Goal: Use online tool/utility: Utilize a website feature to perform a specific function

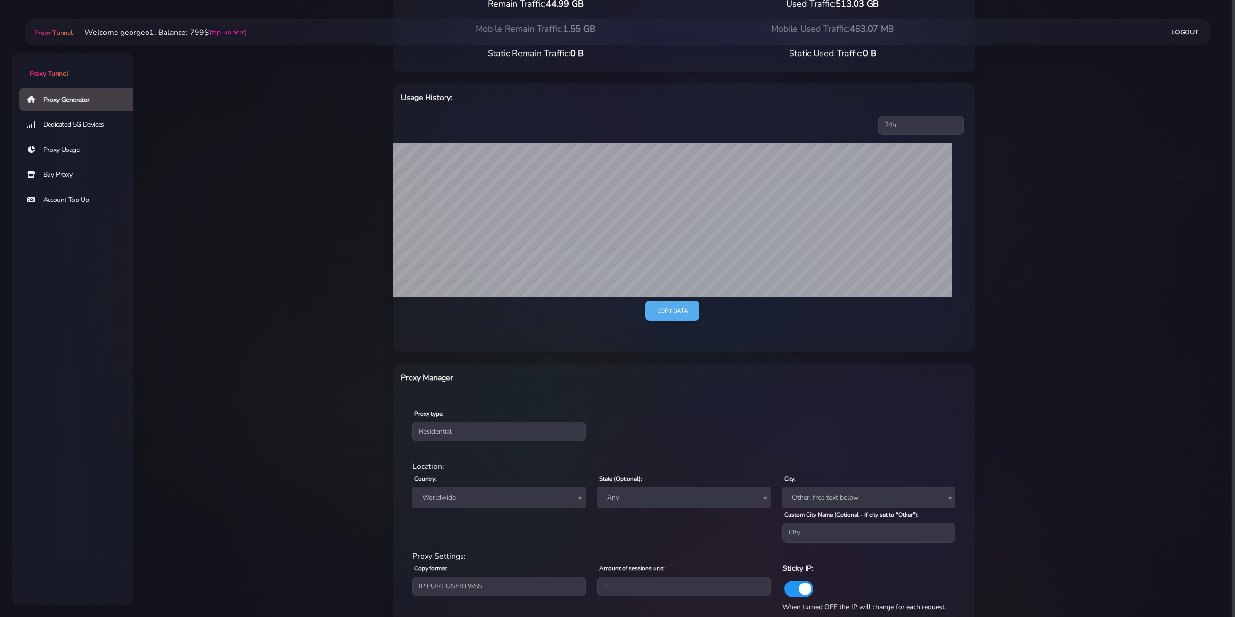
scroll to position [145, 0]
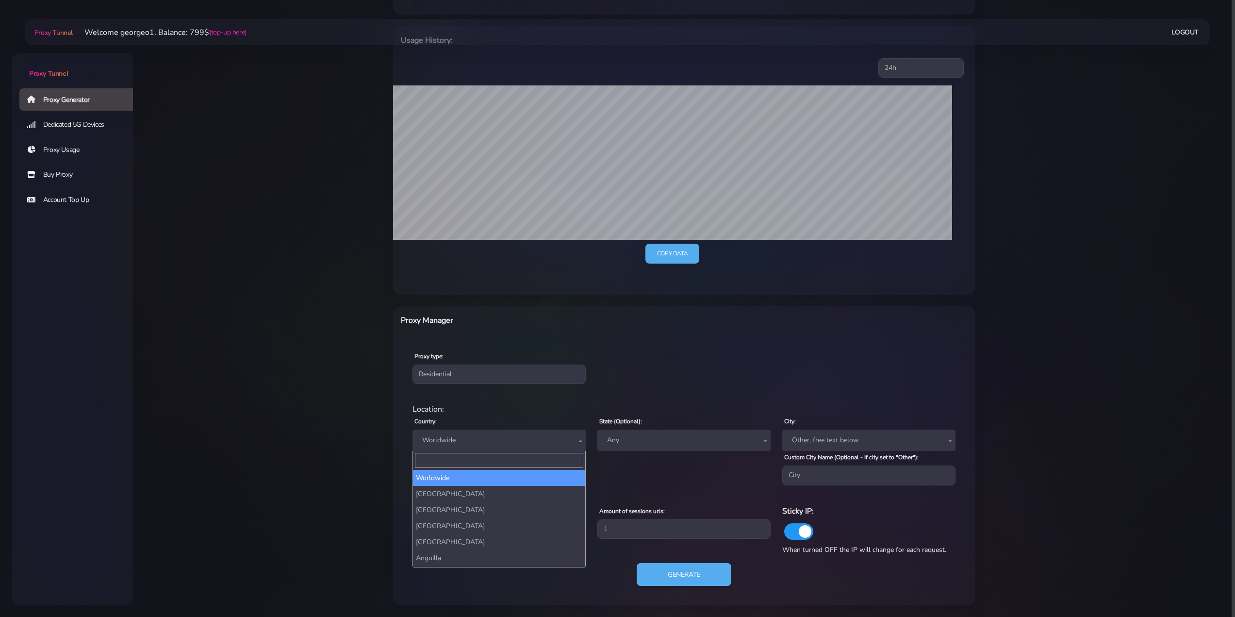
click at [475, 439] on span "Worldwide" at bounding box center [499, 440] width 162 height 14
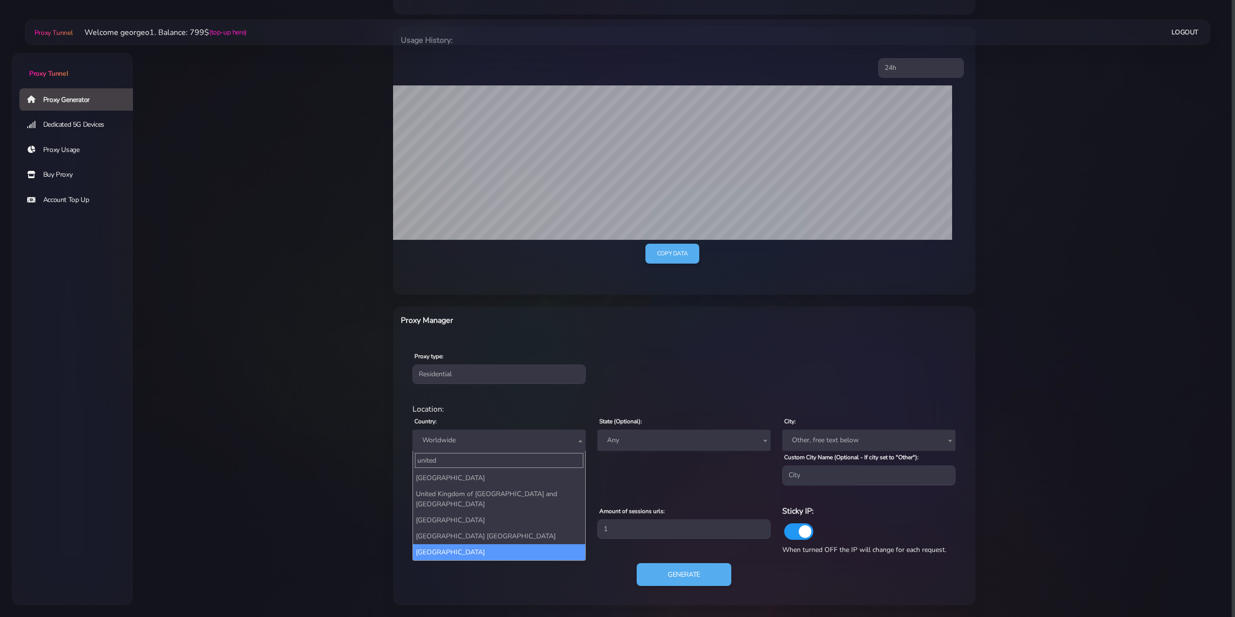
type input "united"
select select "US"
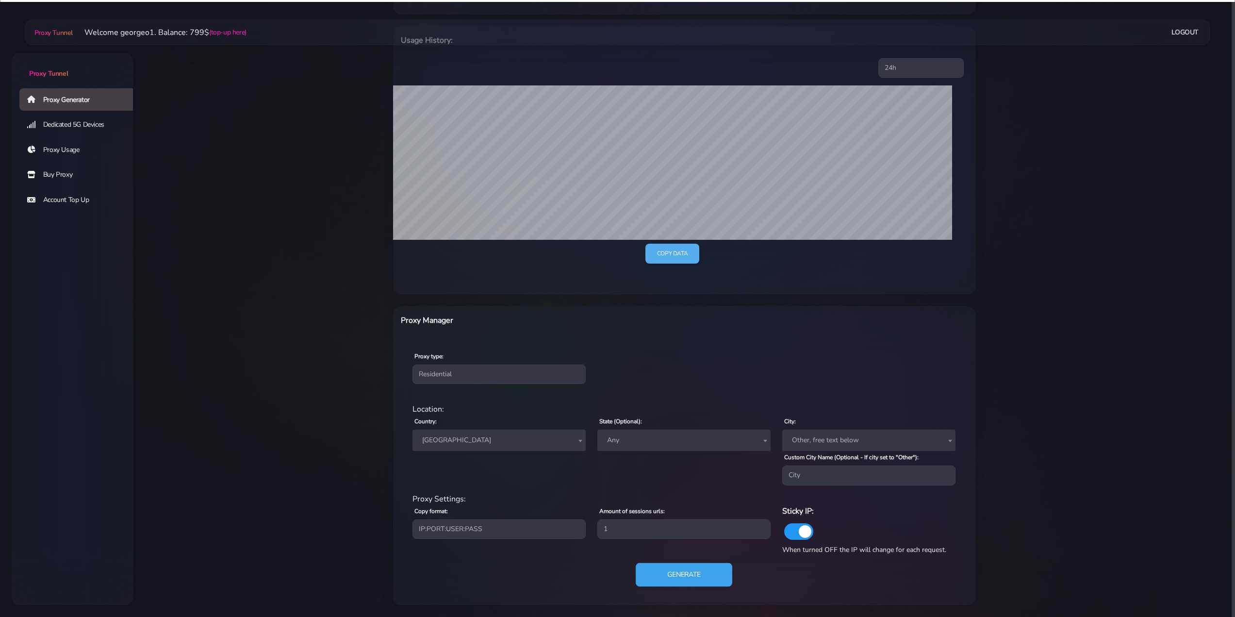
click at [685, 578] on button "Generate" at bounding box center [684, 574] width 97 height 24
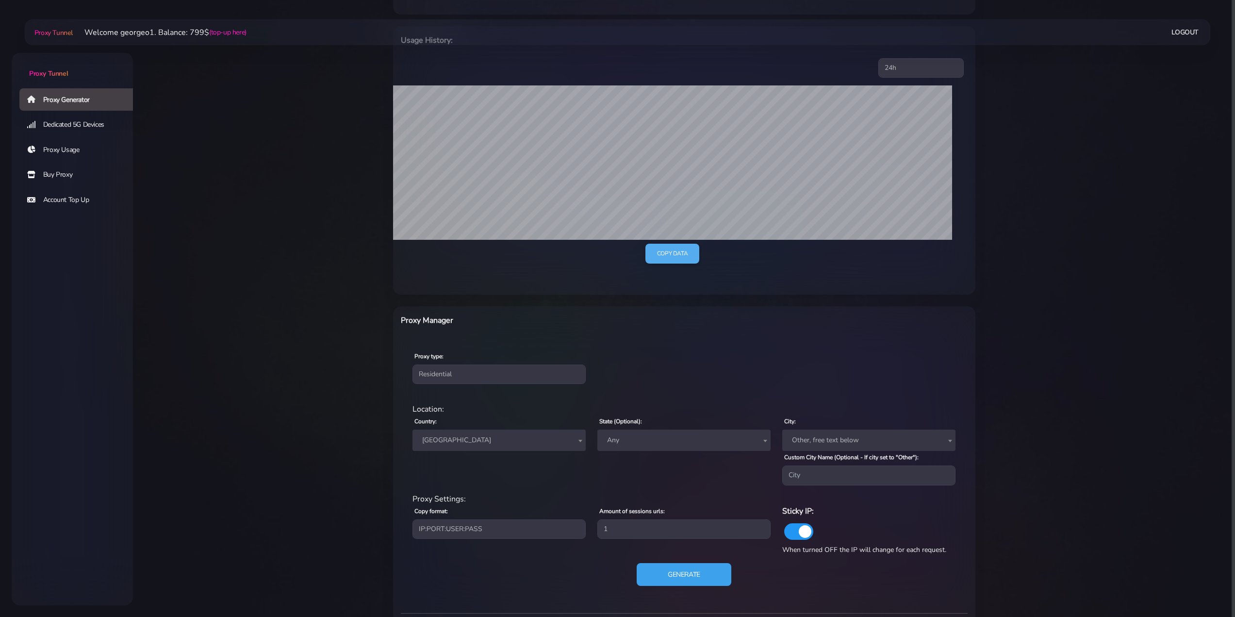
scroll to position [242, 0]
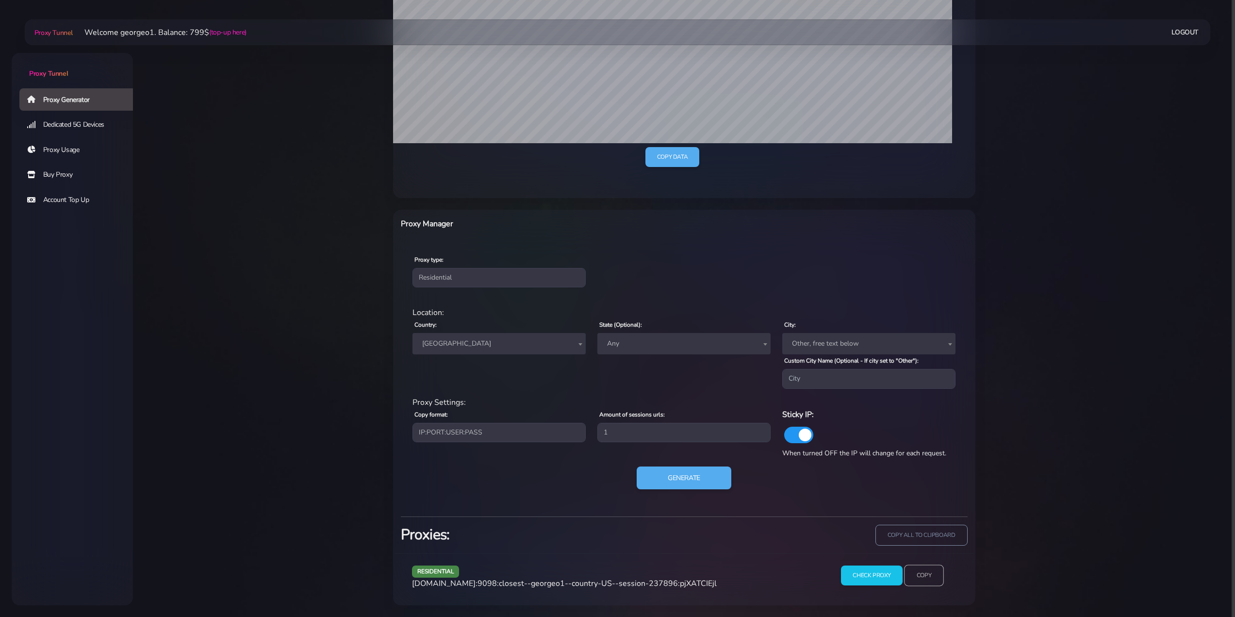
click at [923, 573] on input "Copy" at bounding box center [924, 575] width 40 height 21
click at [697, 479] on button "Generate" at bounding box center [684, 478] width 97 height 24
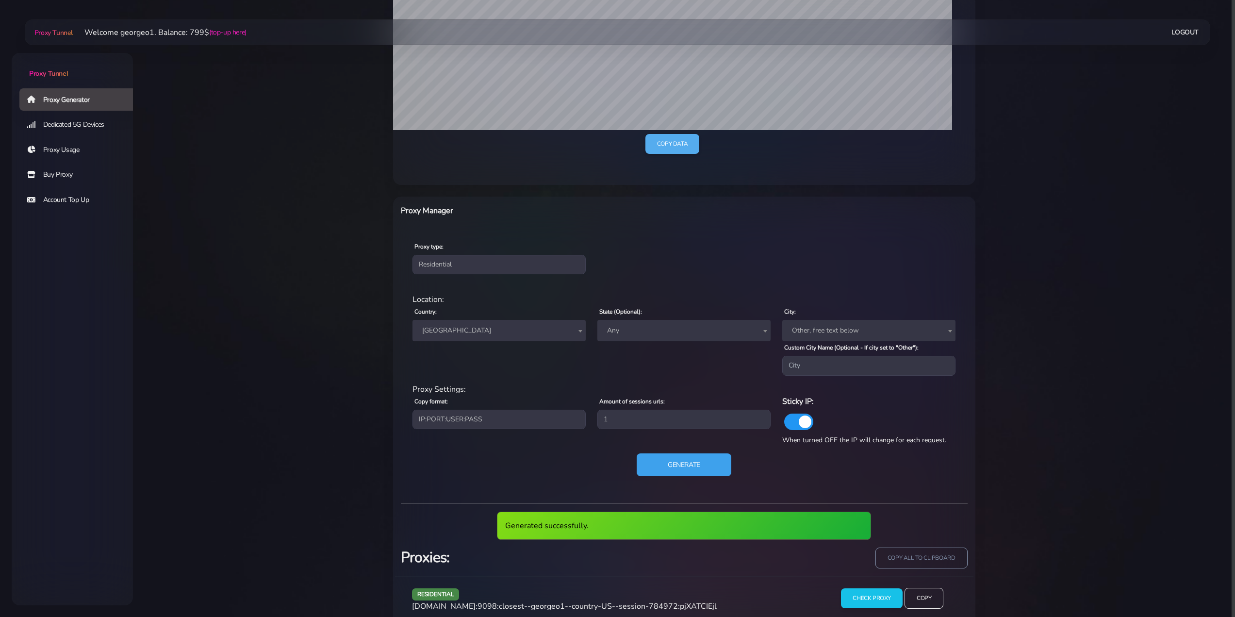
scroll to position [278, 0]
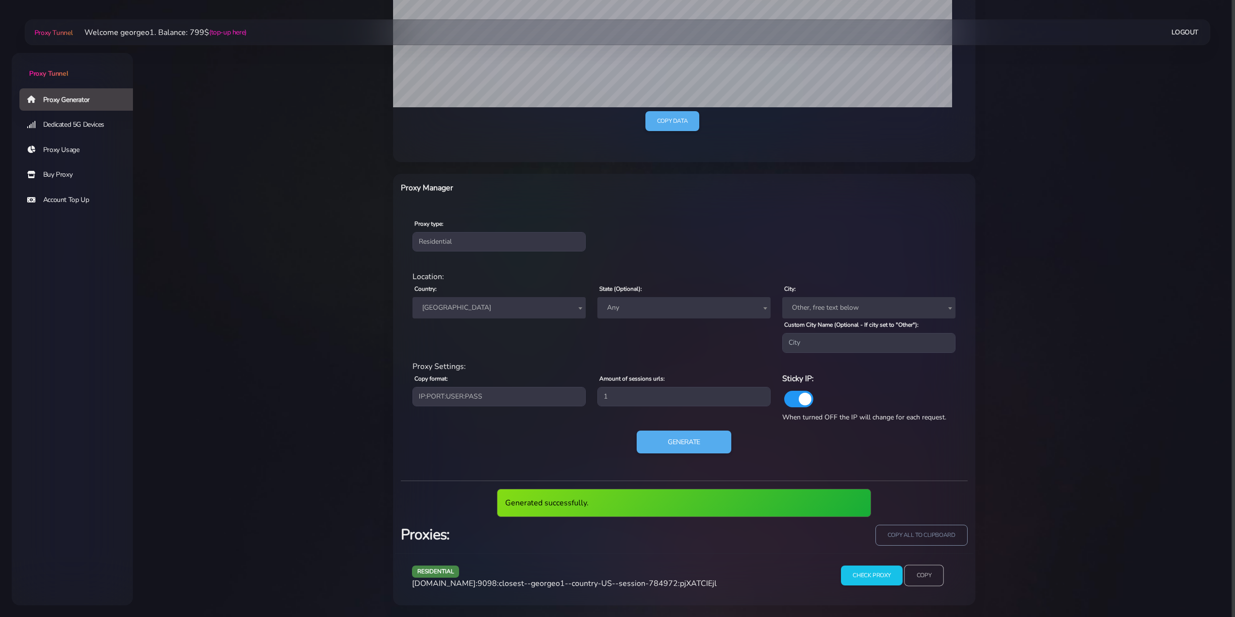
click at [919, 584] on input "Copy" at bounding box center [924, 575] width 40 height 21
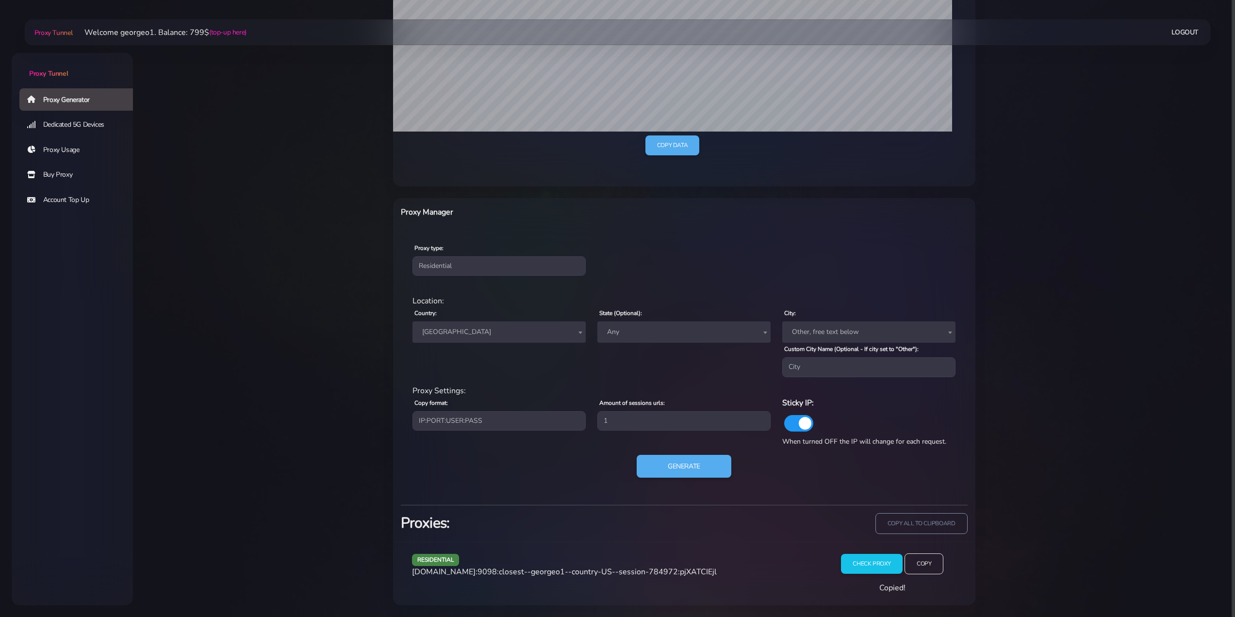
scroll to position [242, 0]
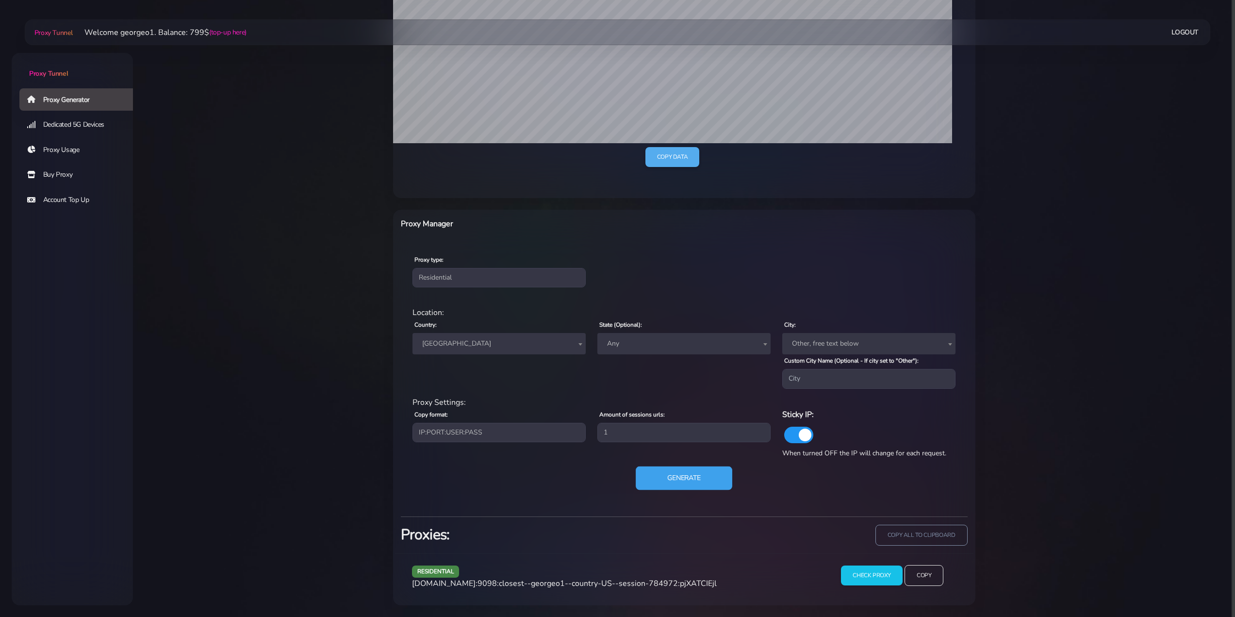
click at [691, 474] on button "Generate" at bounding box center [684, 478] width 97 height 24
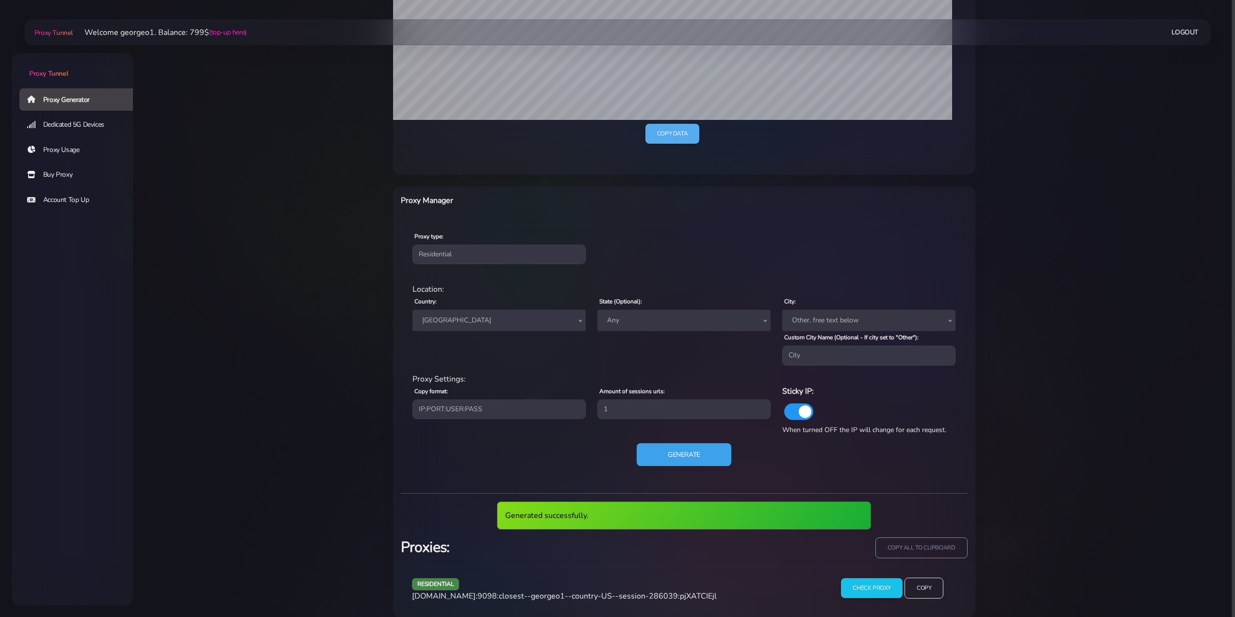
scroll to position [278, 0]
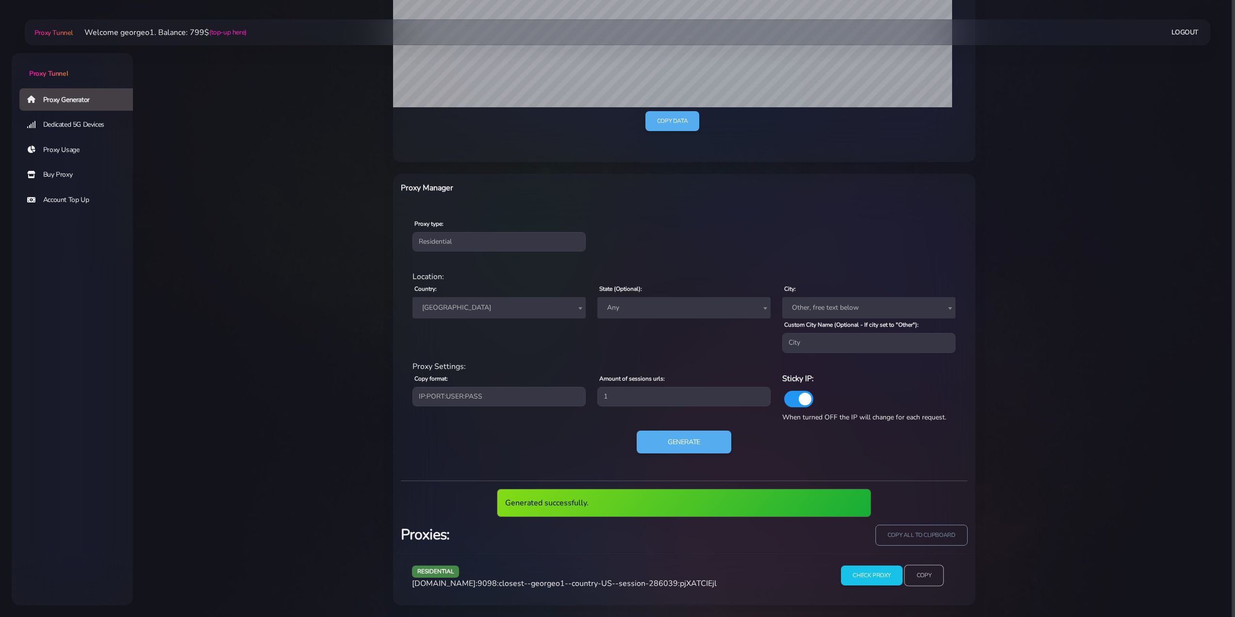
click at [924, 577] on input "Copy" at bounding box center [924, 575] width 40 height 21
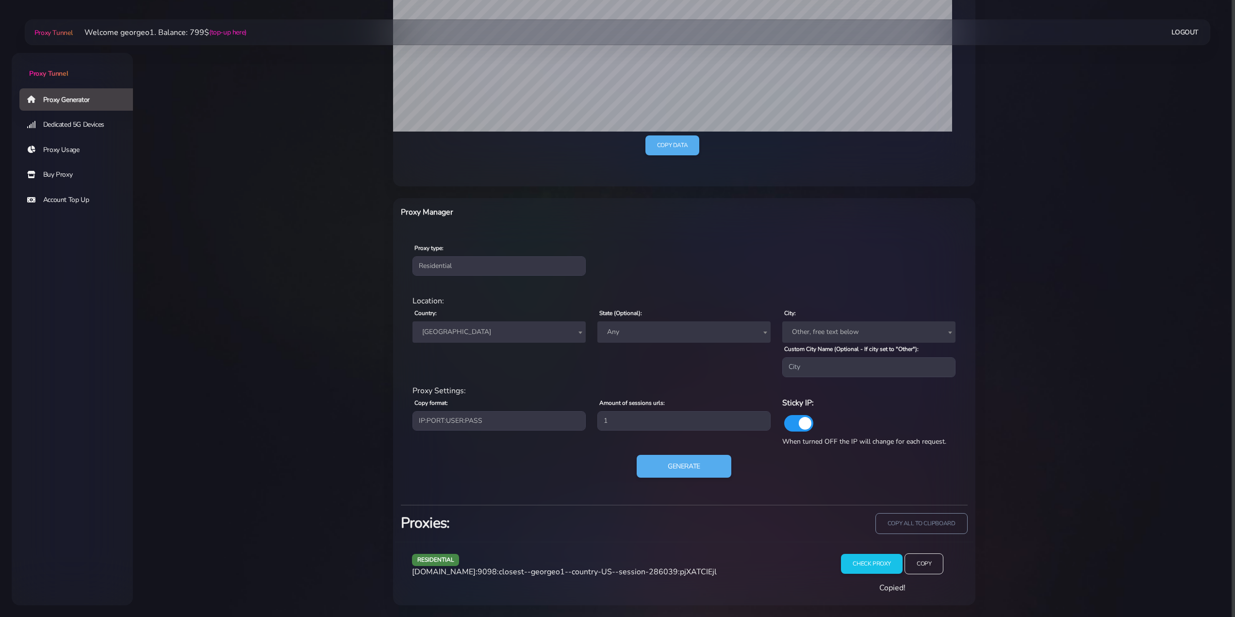
scroll to position [242, 0]
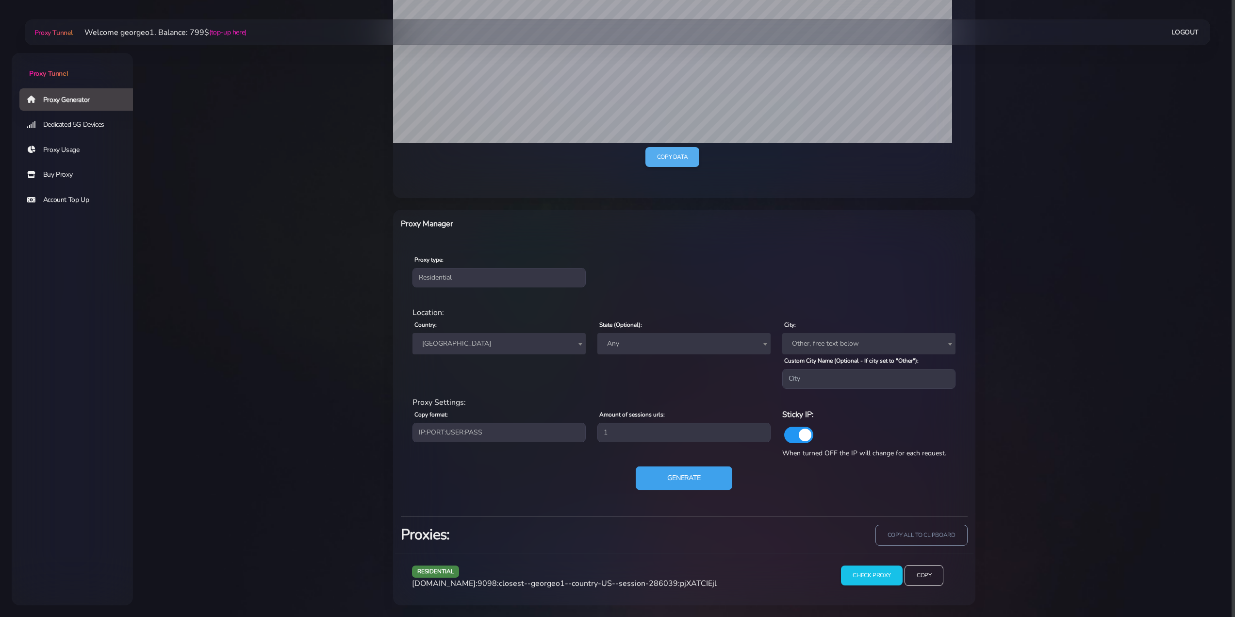
click at [663, 481] on button "Generate" at bounding box center [684, 478] width 97 height 24
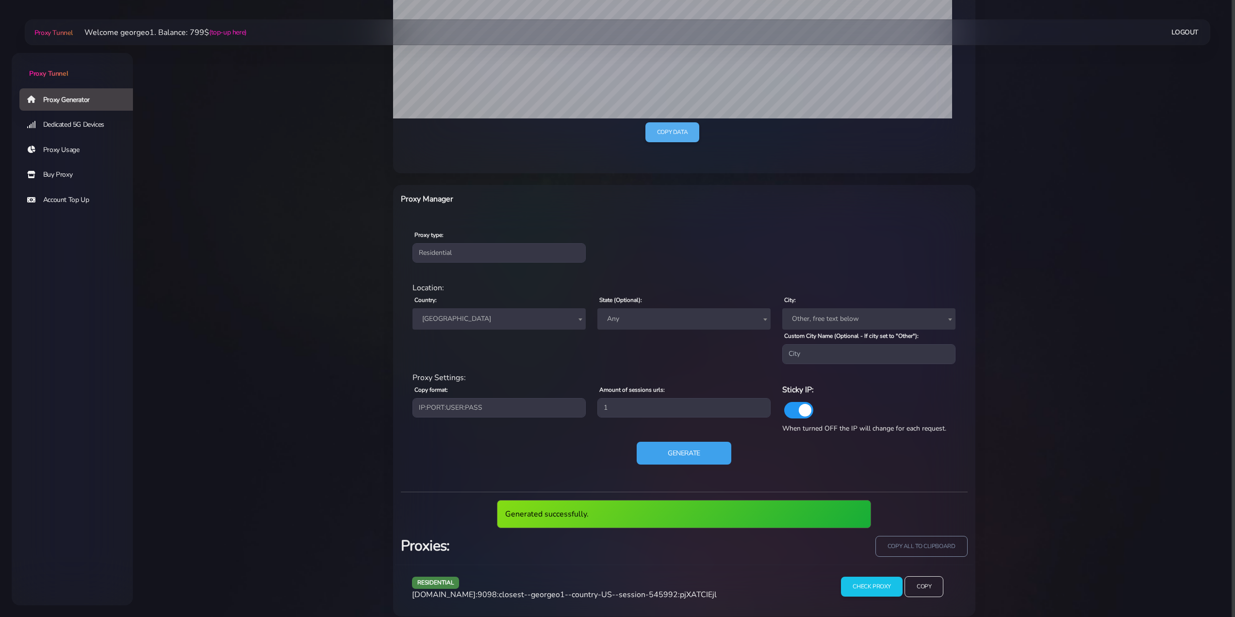
scroll to position [278, 0]
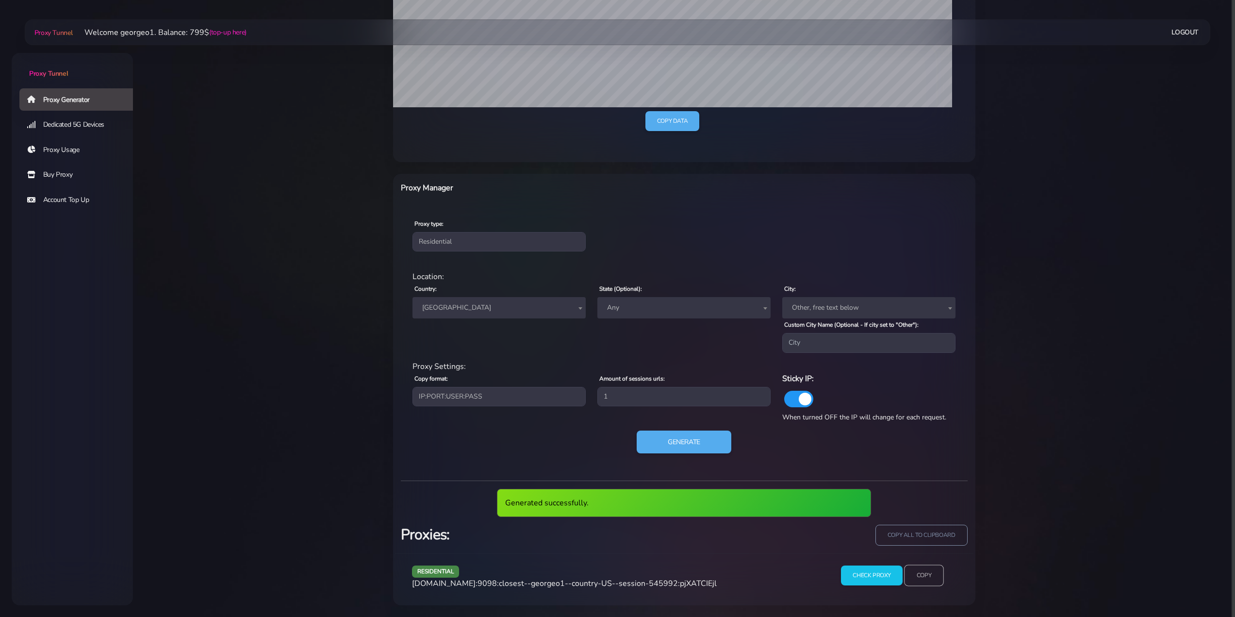
click at [926, 577] on input "Copy" at bounding box center [924, 575] width 40 height 21
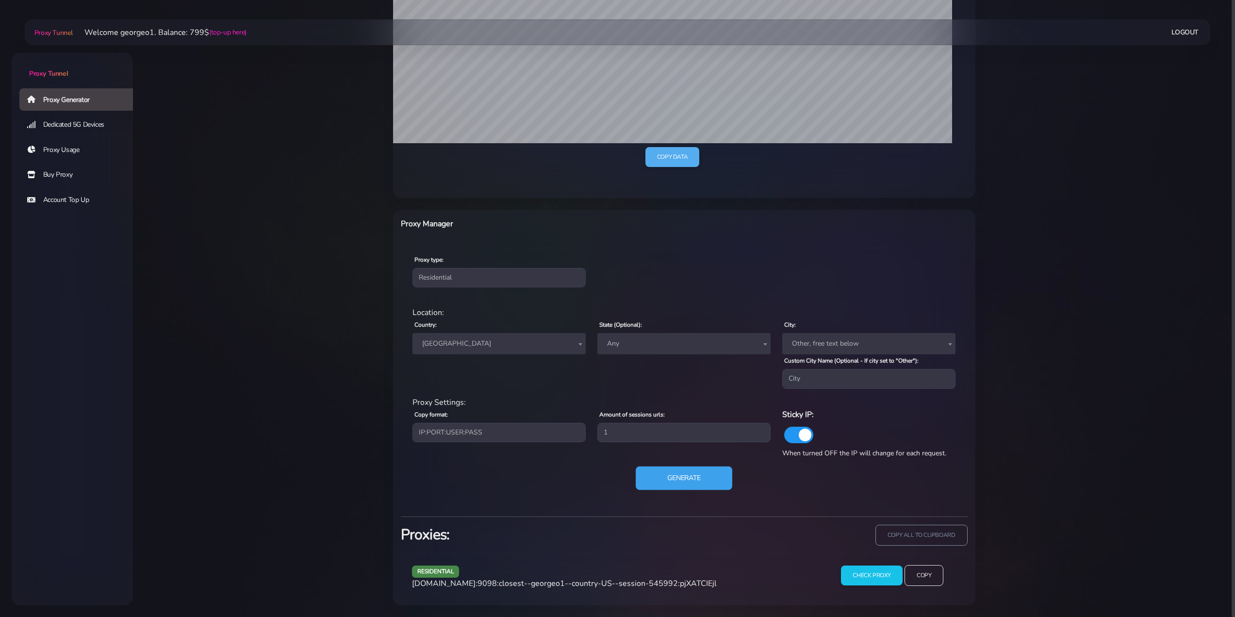
click at [682, 478] on button "Generate" at bounding box center [684, 478] width 97 height 24
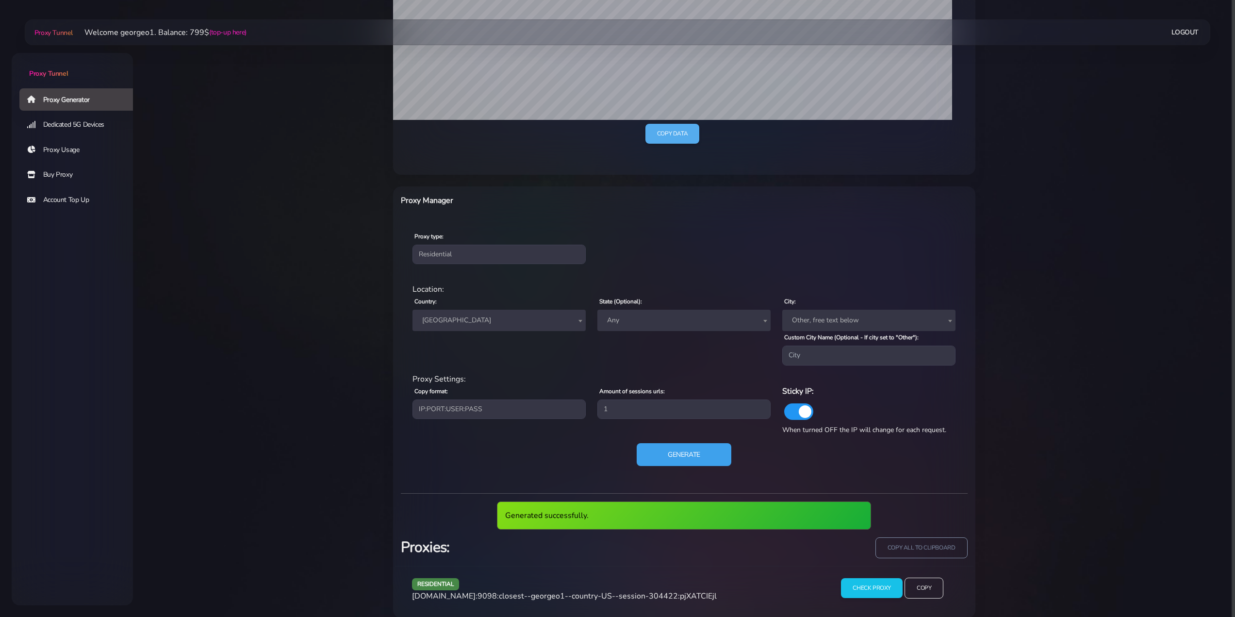
scroll to position [278, 0]
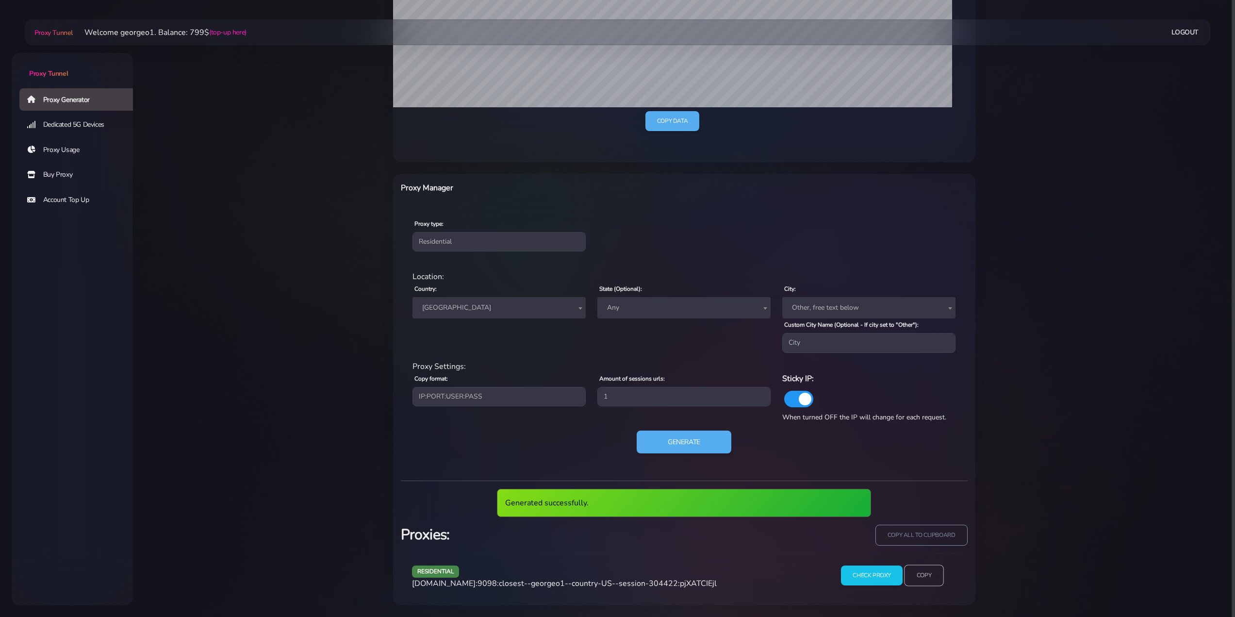
click at [925, 575] on input "Copy" at bounding box center [924, 575] width 40 height 21
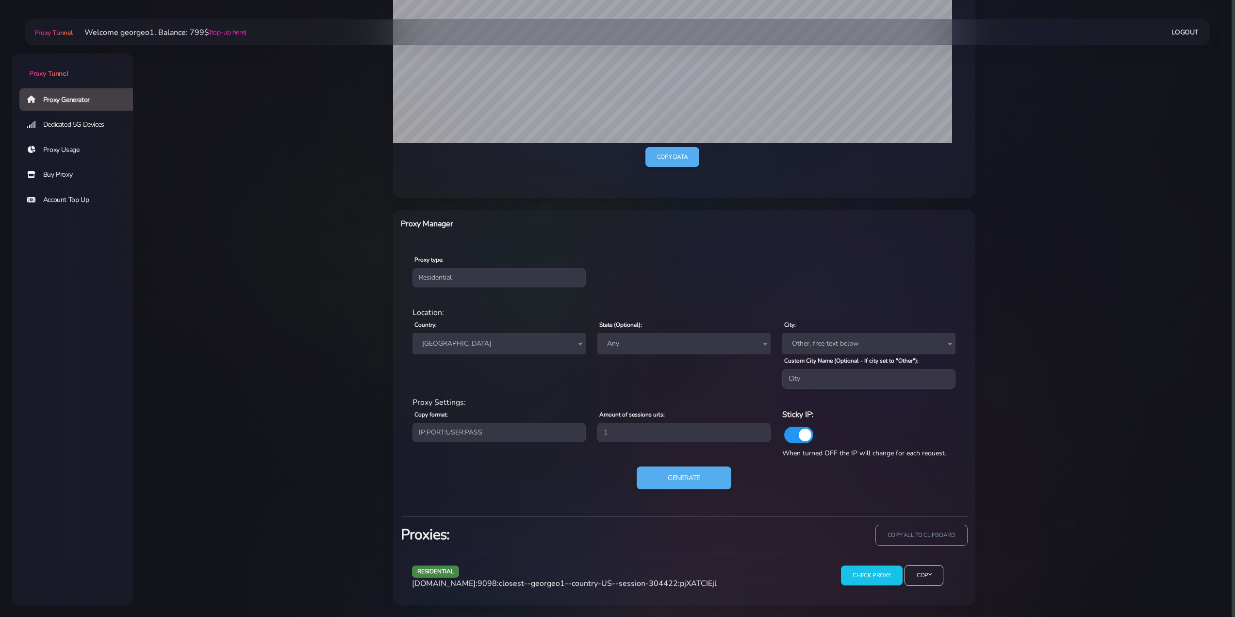
scroll to position [242, 0]
click at [682, 480] on button "Generate" at bounding box center [684, 478] width 97 height 24
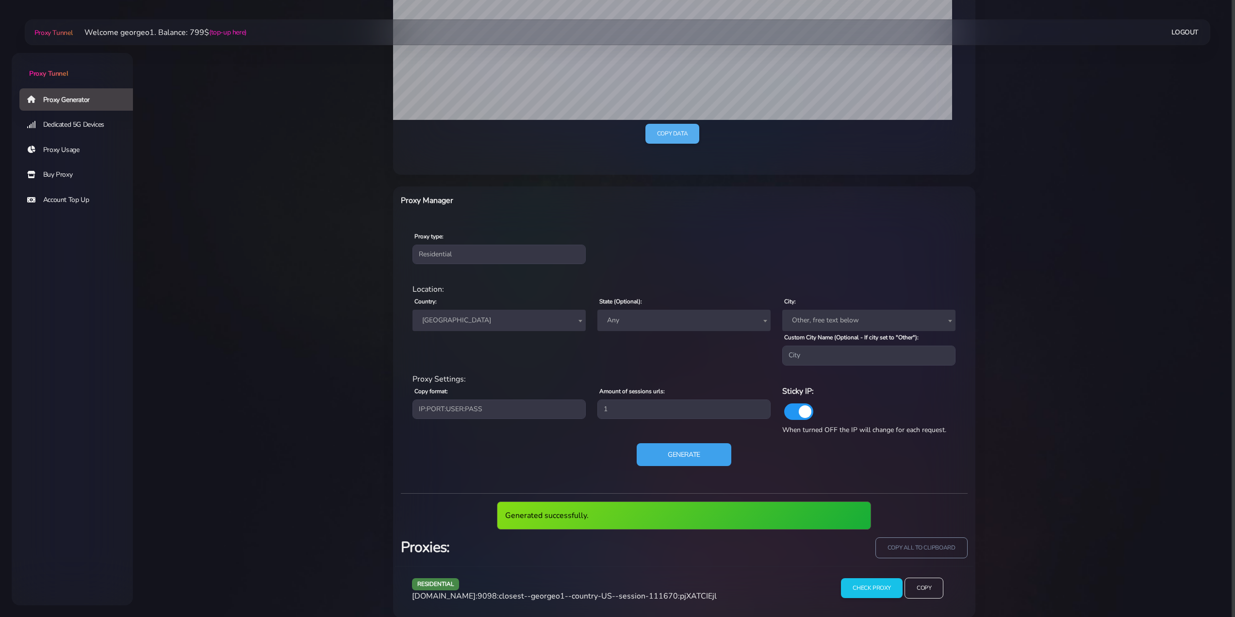
scroll to position [278, 0]
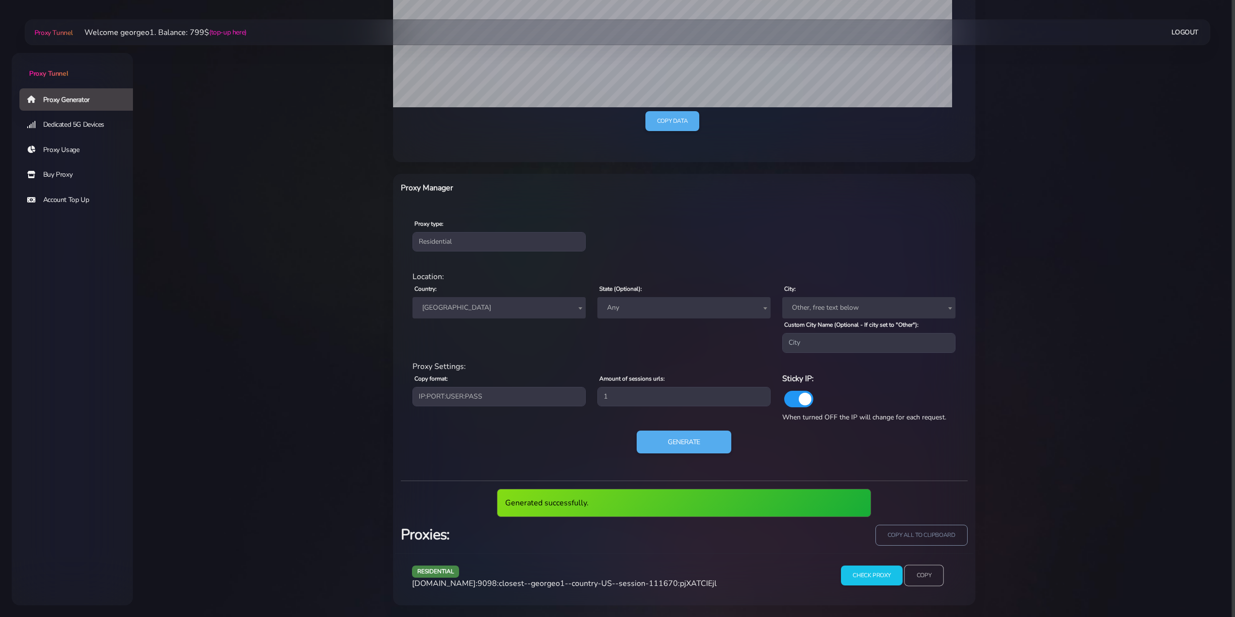
click at [935, 577] on input "Copy" at bounding box center [924, 575] width 40 height 21
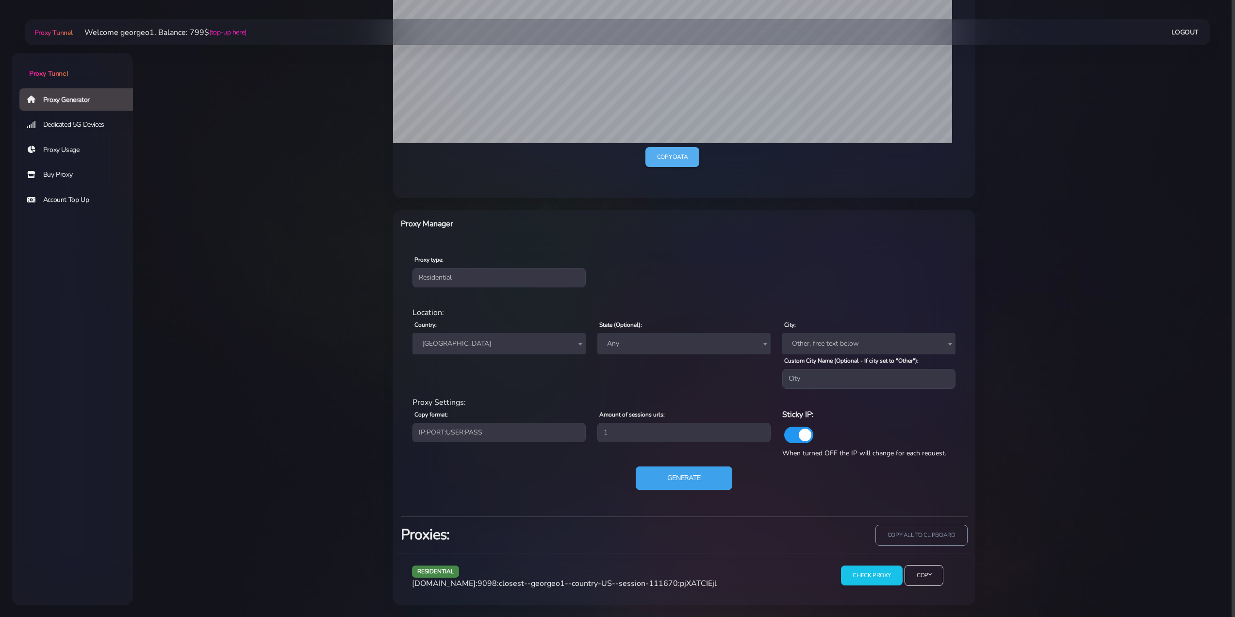
click at [684, 484] on button "Generate" at bounding box center [684, 478] width 97 height 24
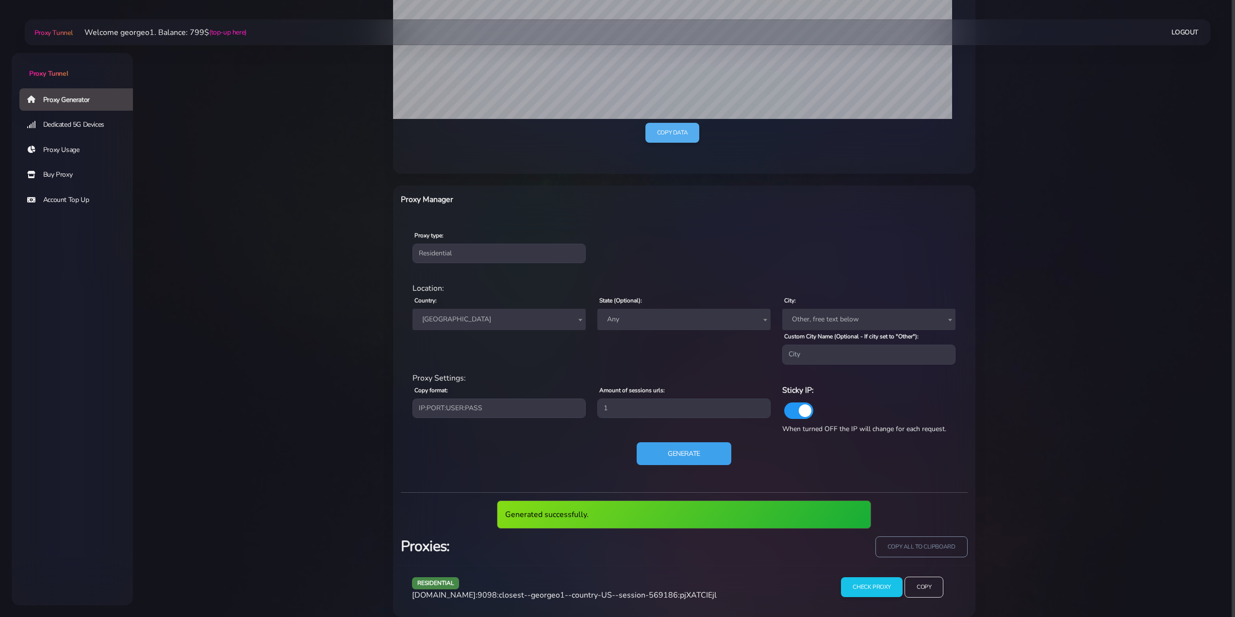
scroll to position [278, 0]
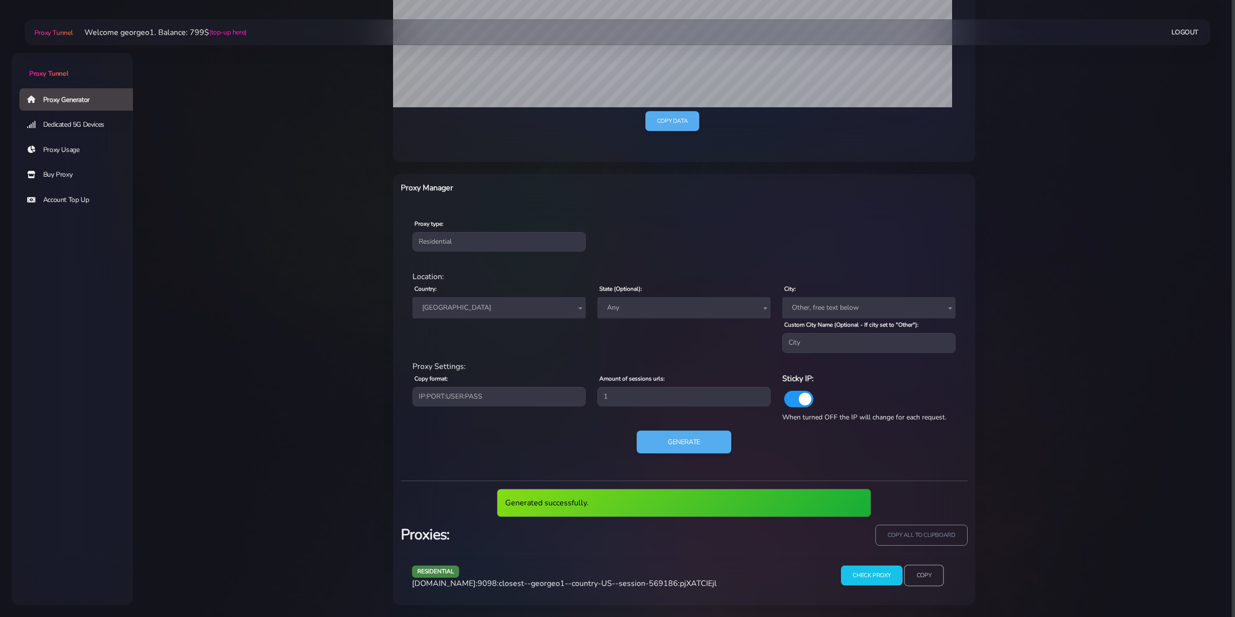
click at [926, 571] on input "Copy" at bounding box center [924, 575] width 40 height 21
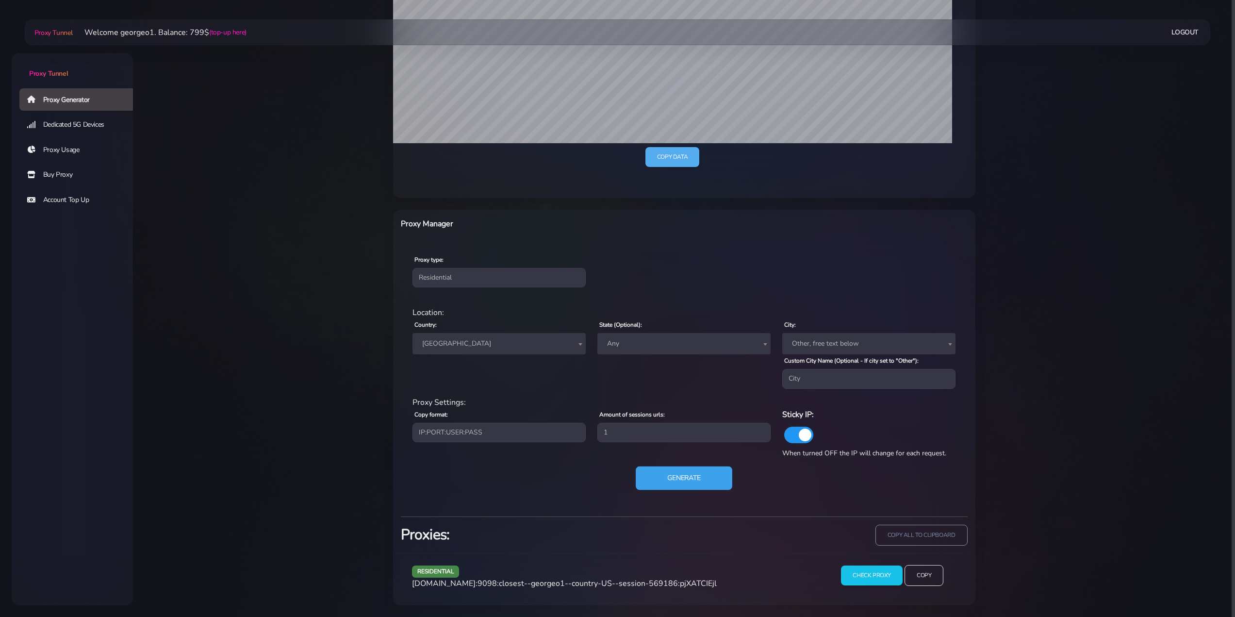
click at [681, 479] on button "Generate" at bounding box center [684, 478] width 97 height 24
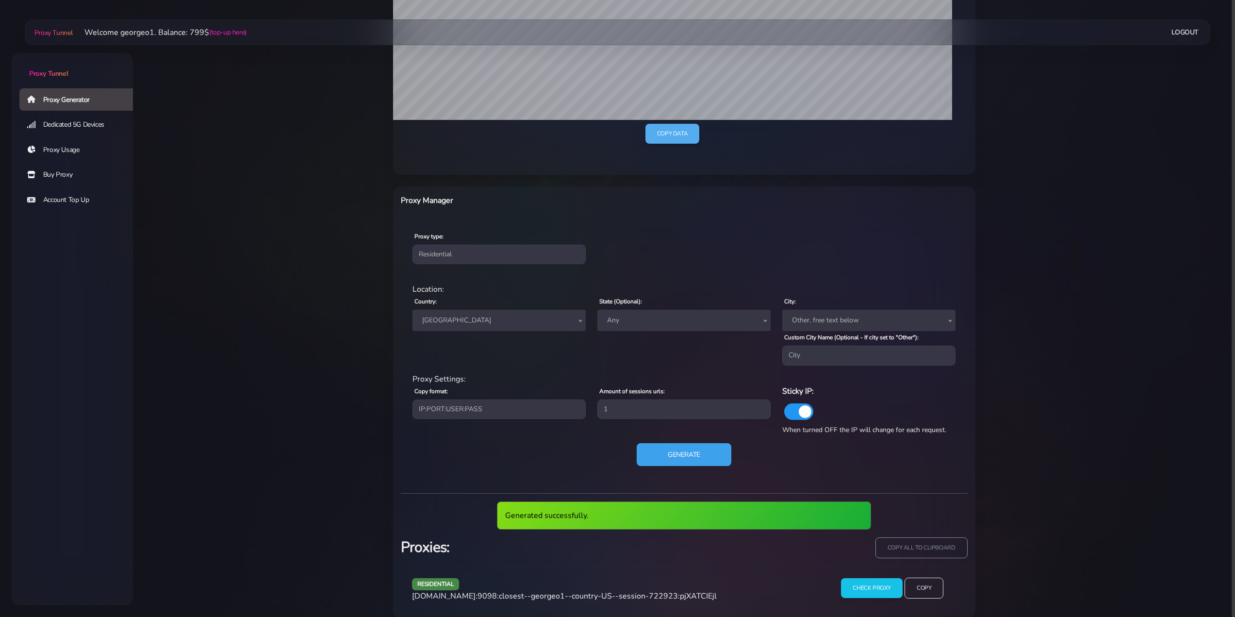
scroll to position [278, 0]
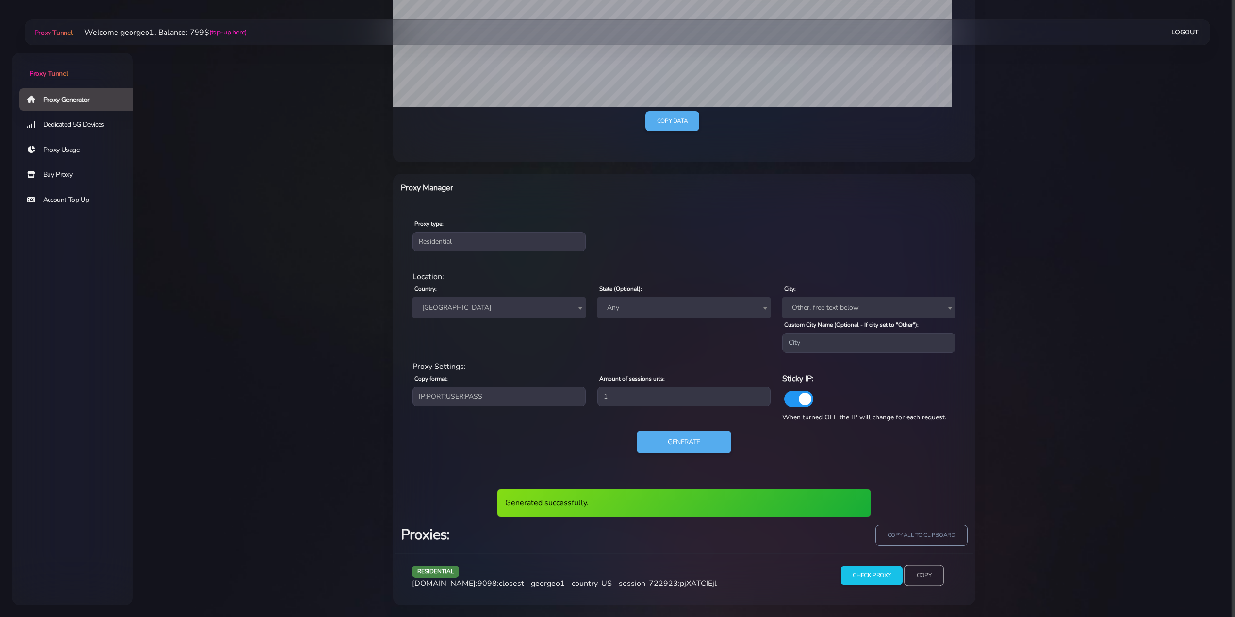
click at [930, 580] on input "Copy" at bounding box center [924, 575] width 40 height 21
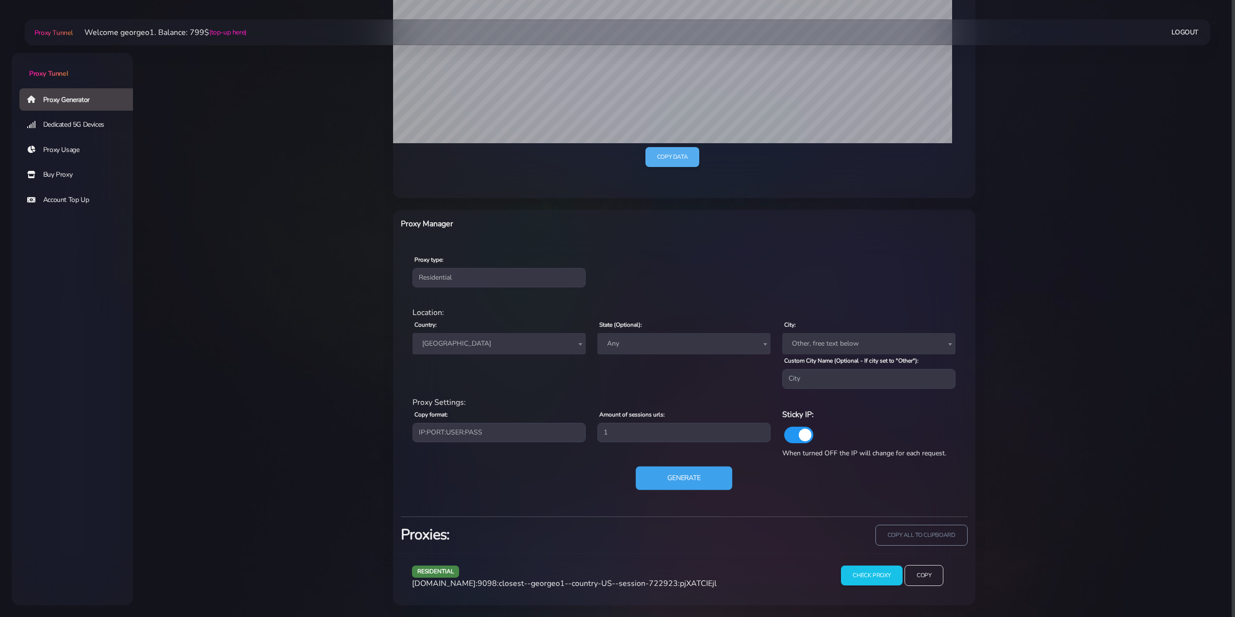
click at [684, 473] on button "Generate" at bounding box center [684, 478] width 97 height 24
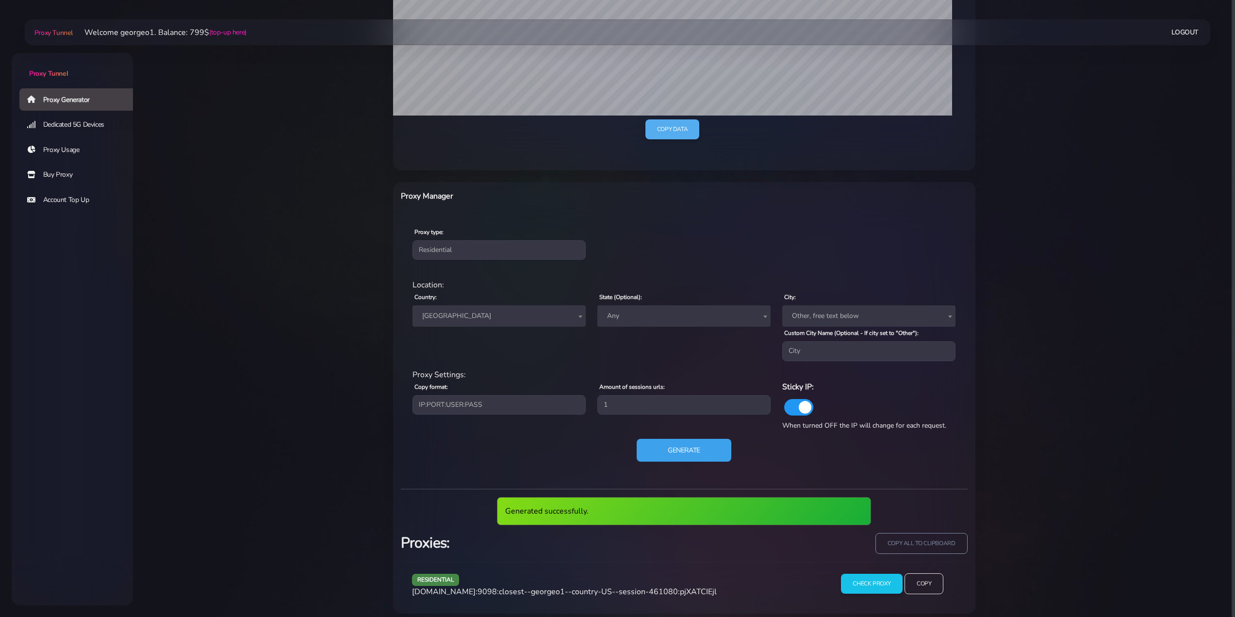
scroll to position [278, 0]
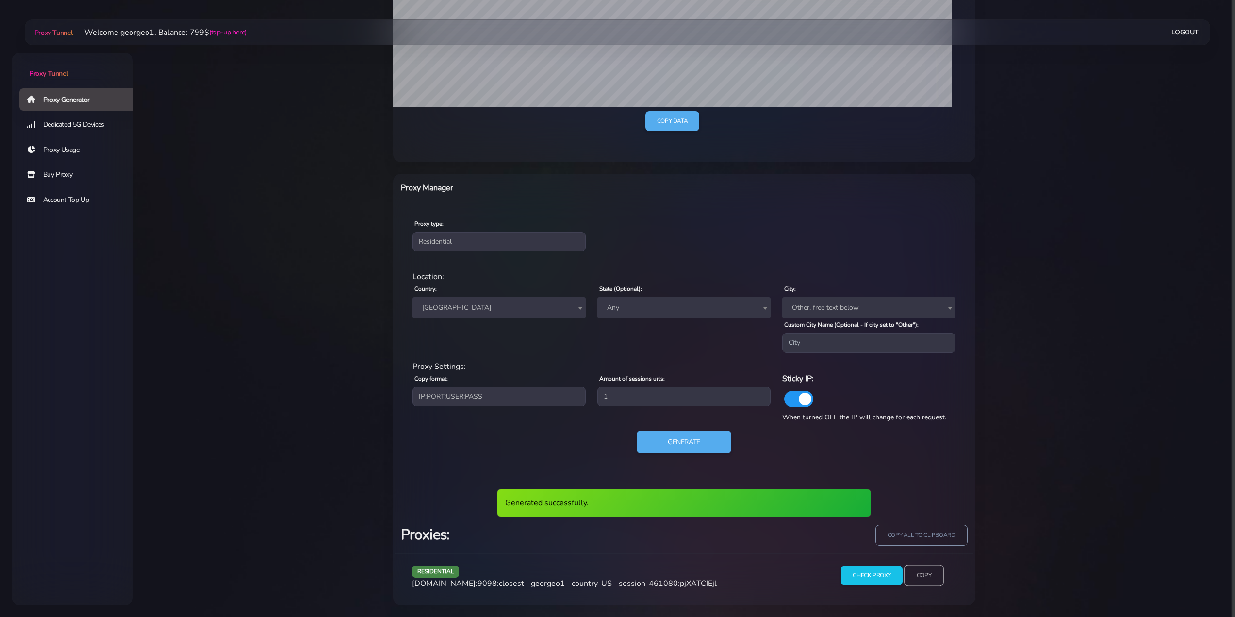
click at [918, 578] on input "Copy" at bounding box center [924, 575] width 40 height 21
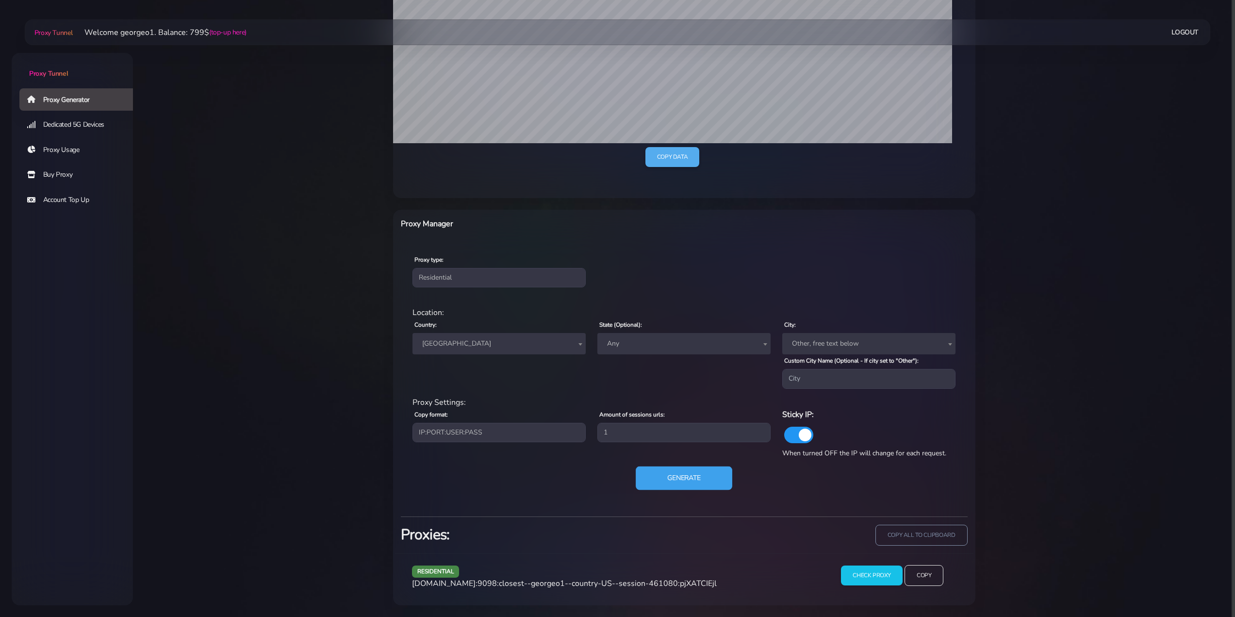
click at [715, 479] on button "Generate" at bounding box center [684, 478] width 97 height 24
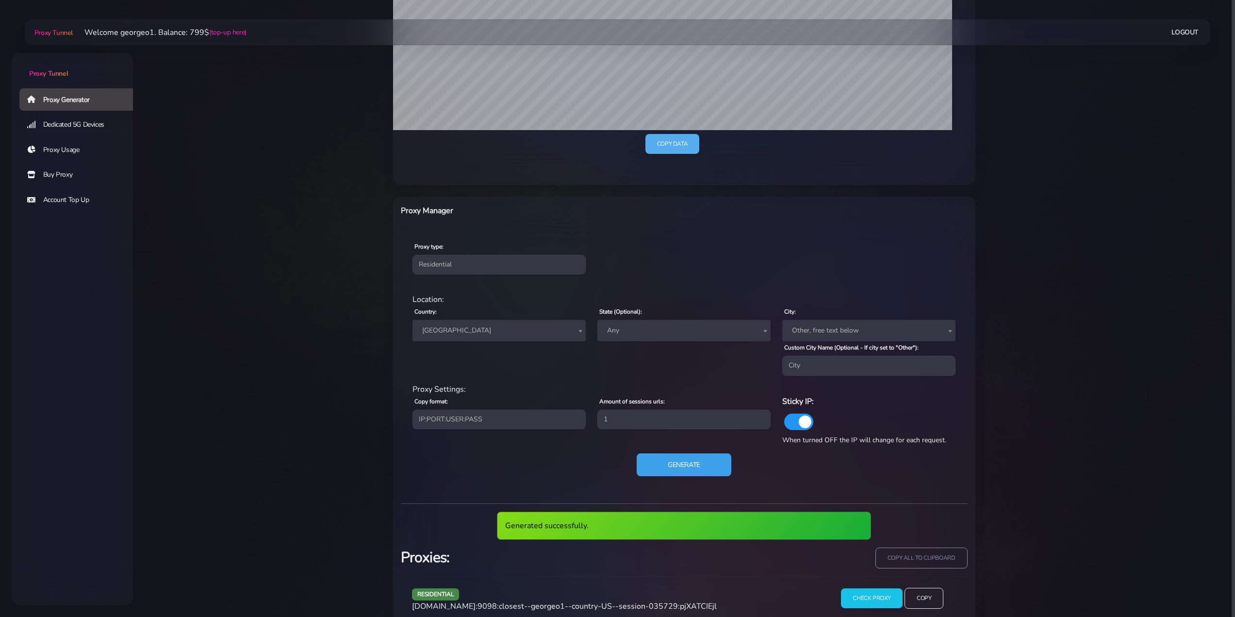
scroll to position [278, 0]
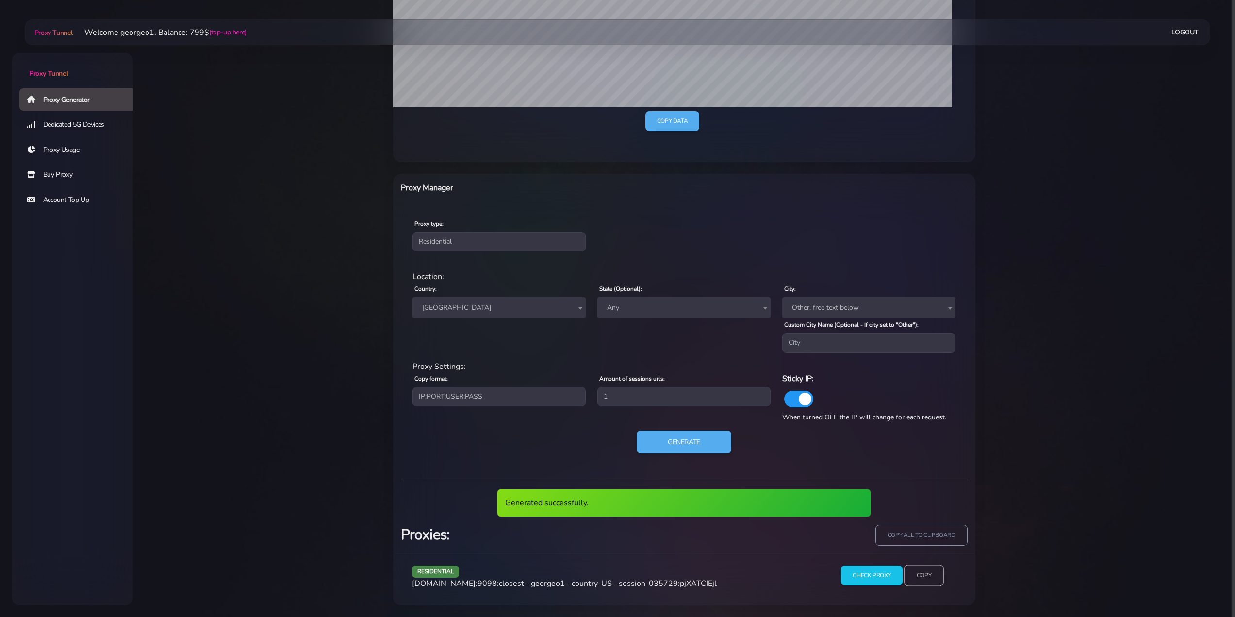
click at [938, 577] on input "Copy" at bounding box center [924, 575] width 40 height 21
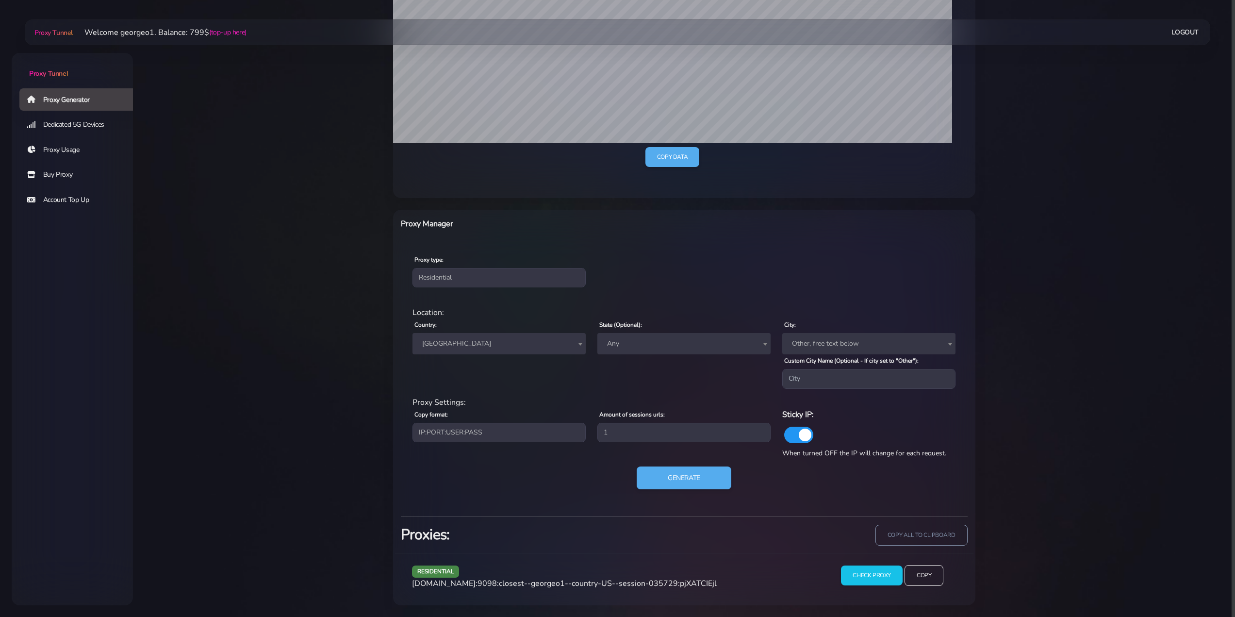
scroll to position [242, 0]
click at [698, 480] on button "Generate" at bounding box center [684, 478] width 97 height 24
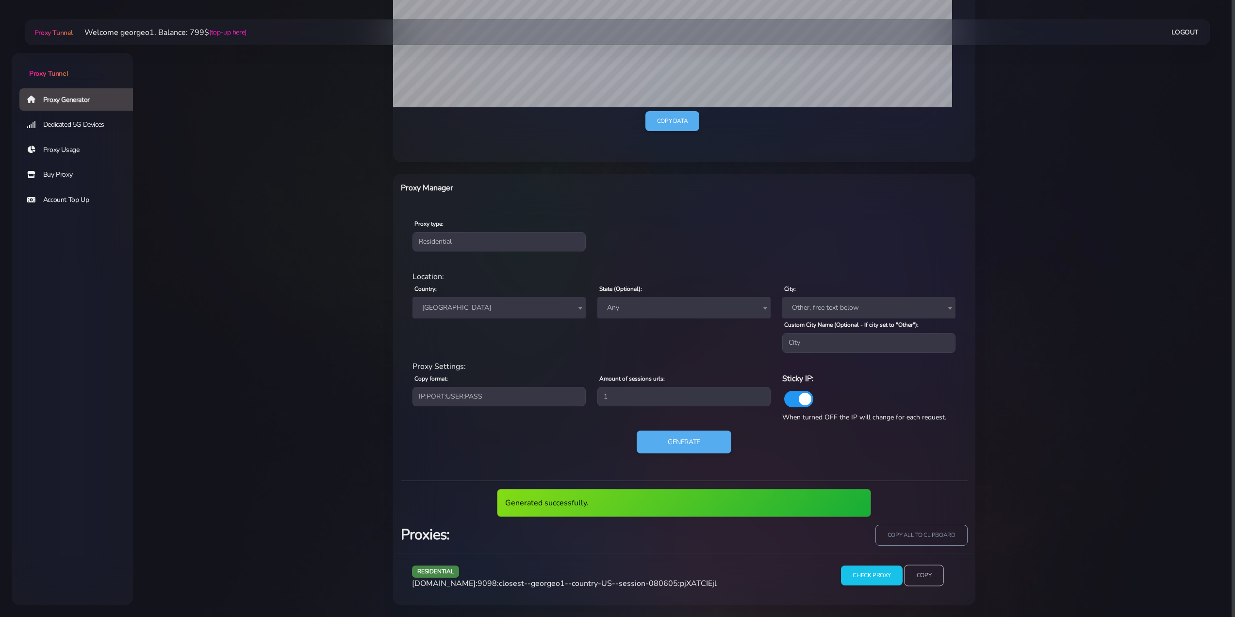
click at [920, 576] on input "Copy" at bounding box center [924, 575] width 40 height 21
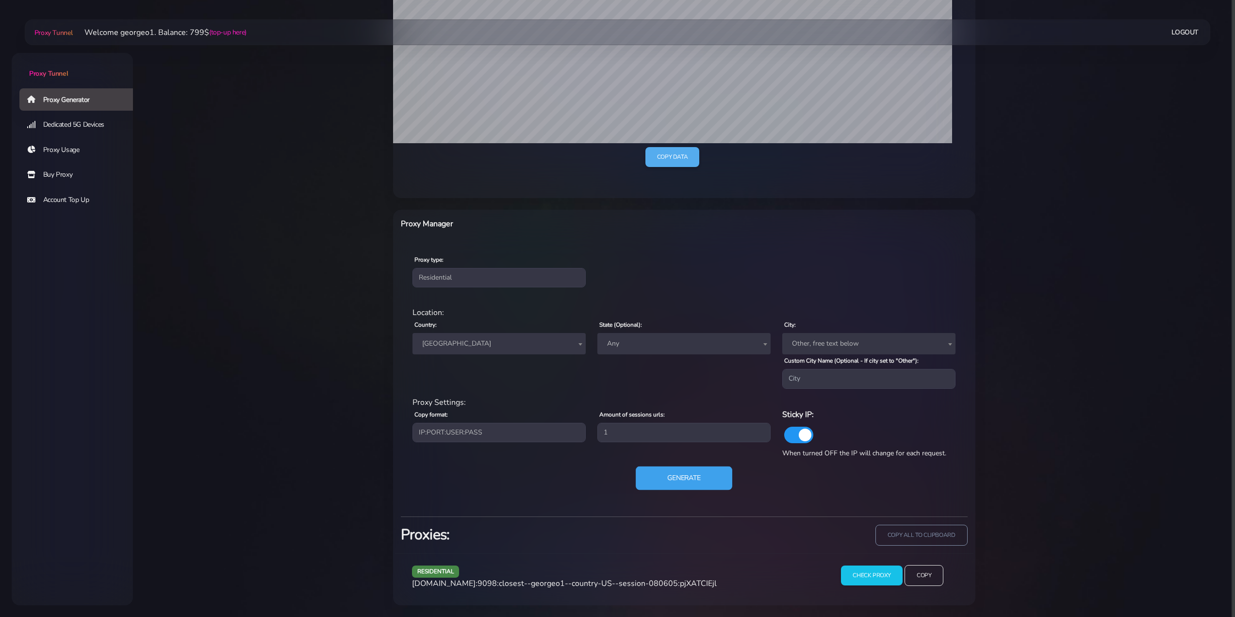
click at [703, 485] on button "Generate" at bounding box center [684, 478] width 97 height 24
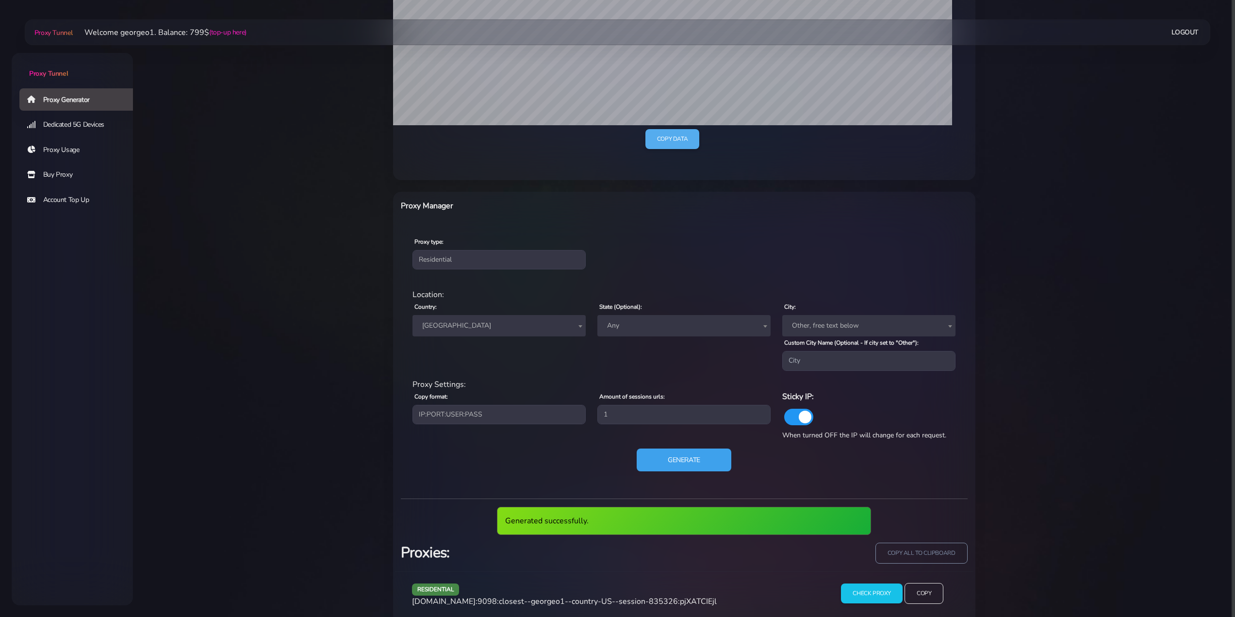
scroll to position [278, 0]
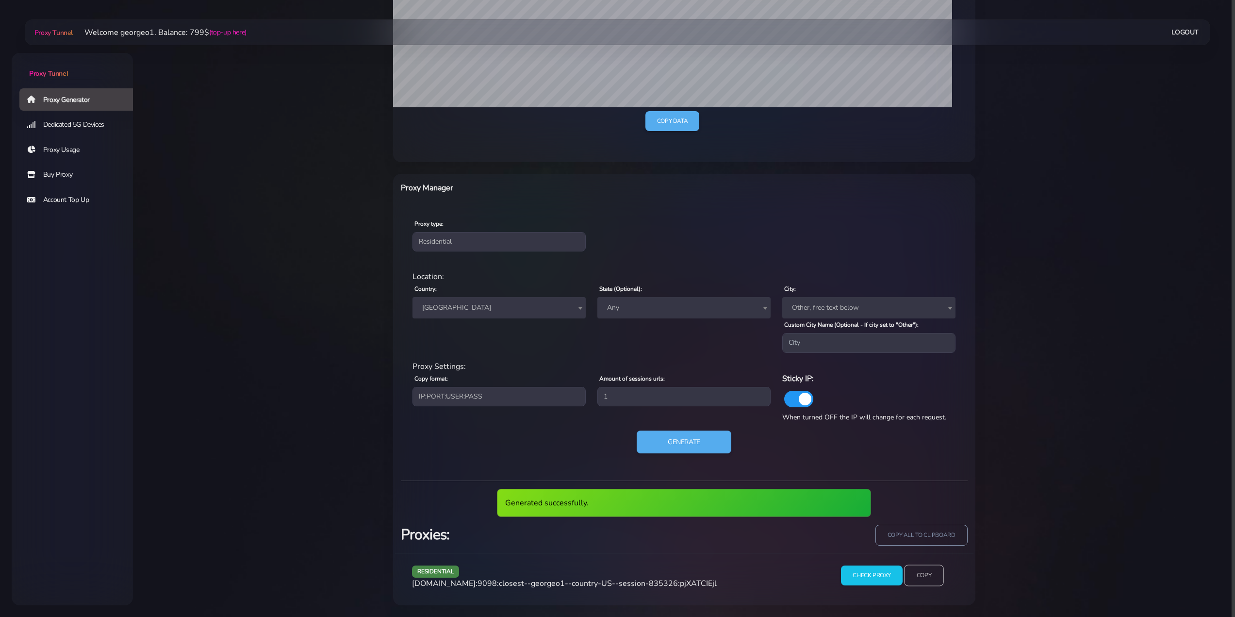
click at [923, 580] on input "Copy" at bounding box center [924, 575] width 40 height 21
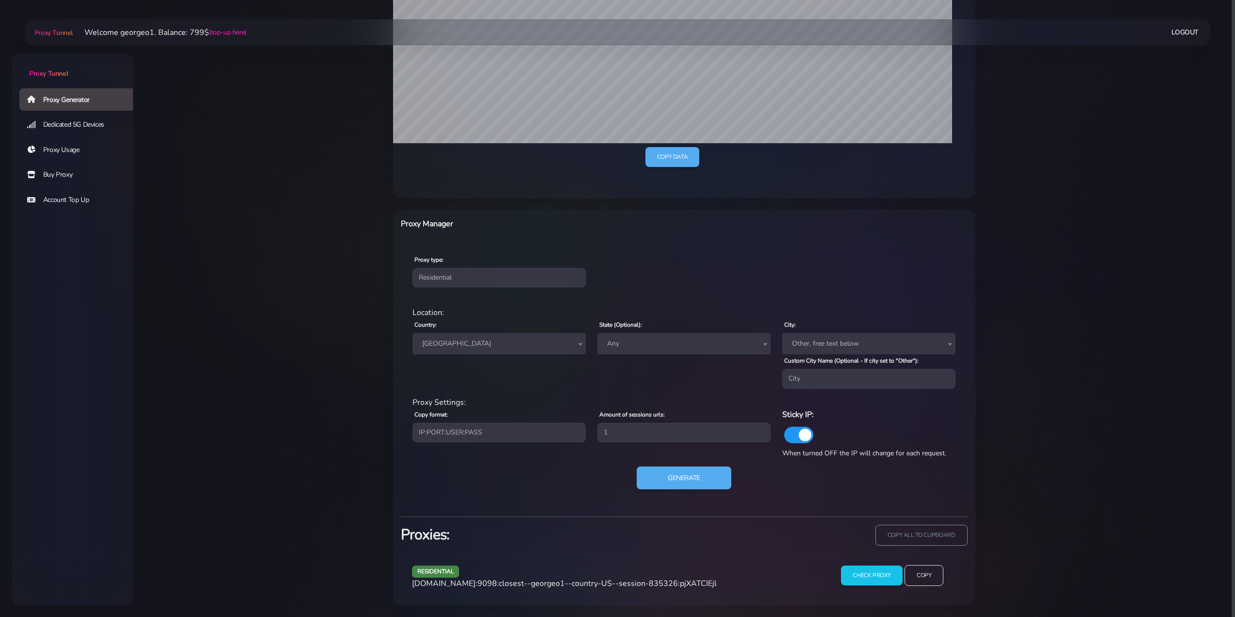
scroll to position [242, 0]
click at [940, 582] on input "Copy" at bounding box center [923, 575] width 39 height 21
click at [695, 479] on button "Generate" at bounding box center [684, 478] width 97 height 24
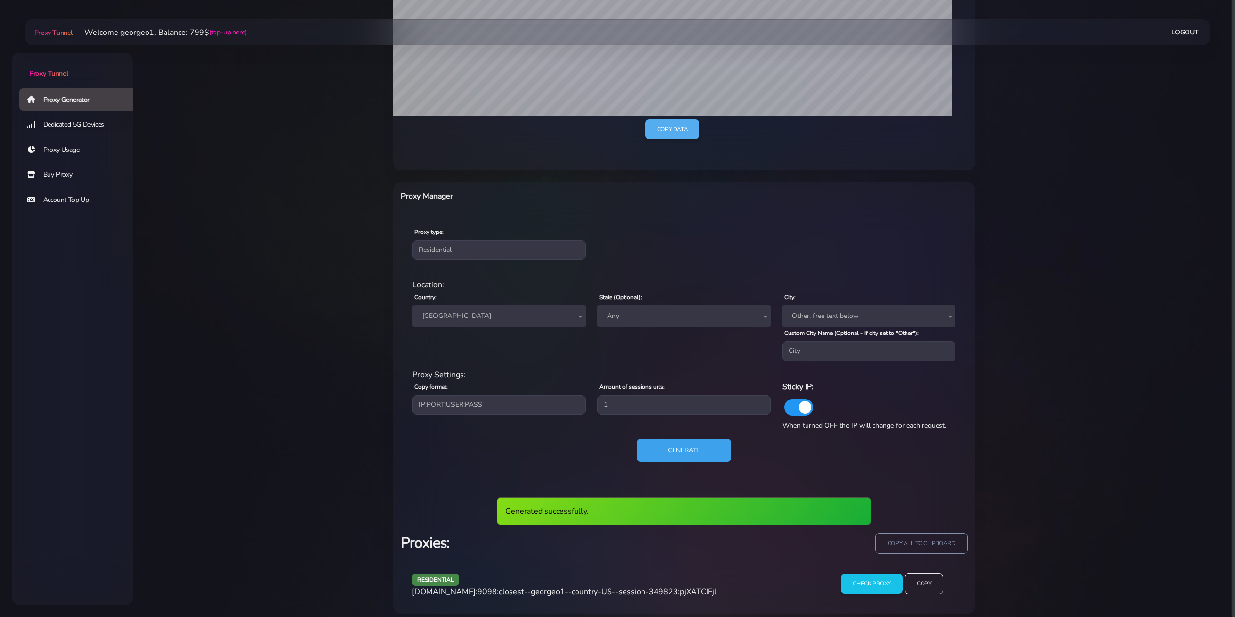
scroll to position [278, 0]
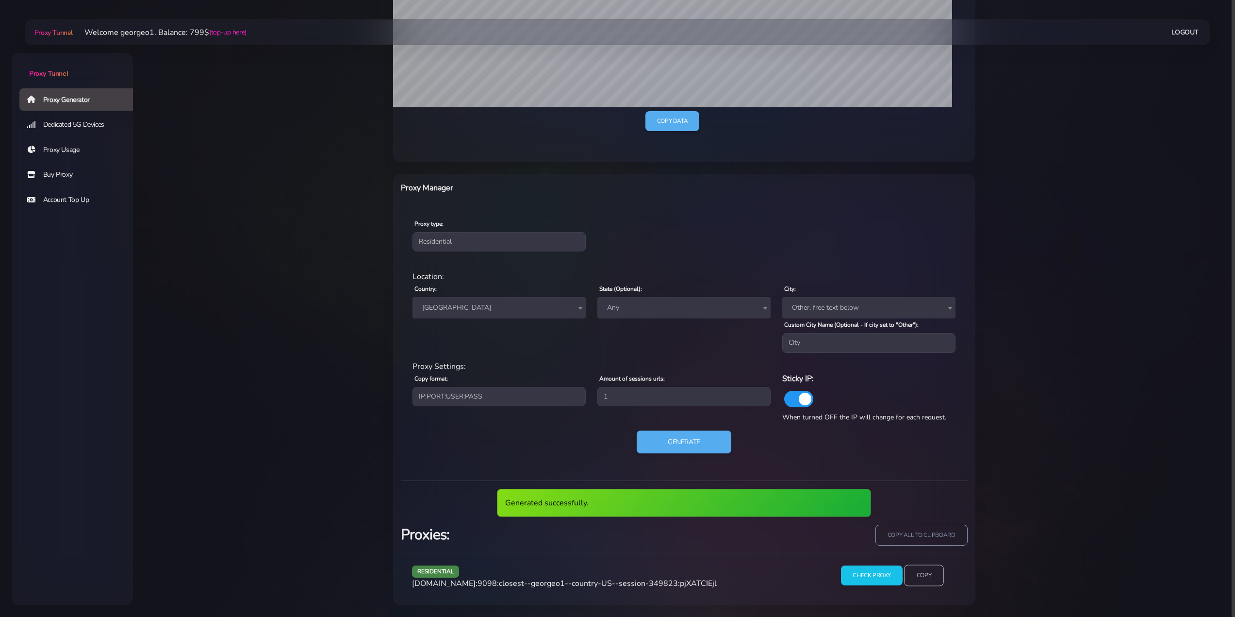
click at [935, 575] on input "Copy" at bounding box center [924, 575] width 40 height 21
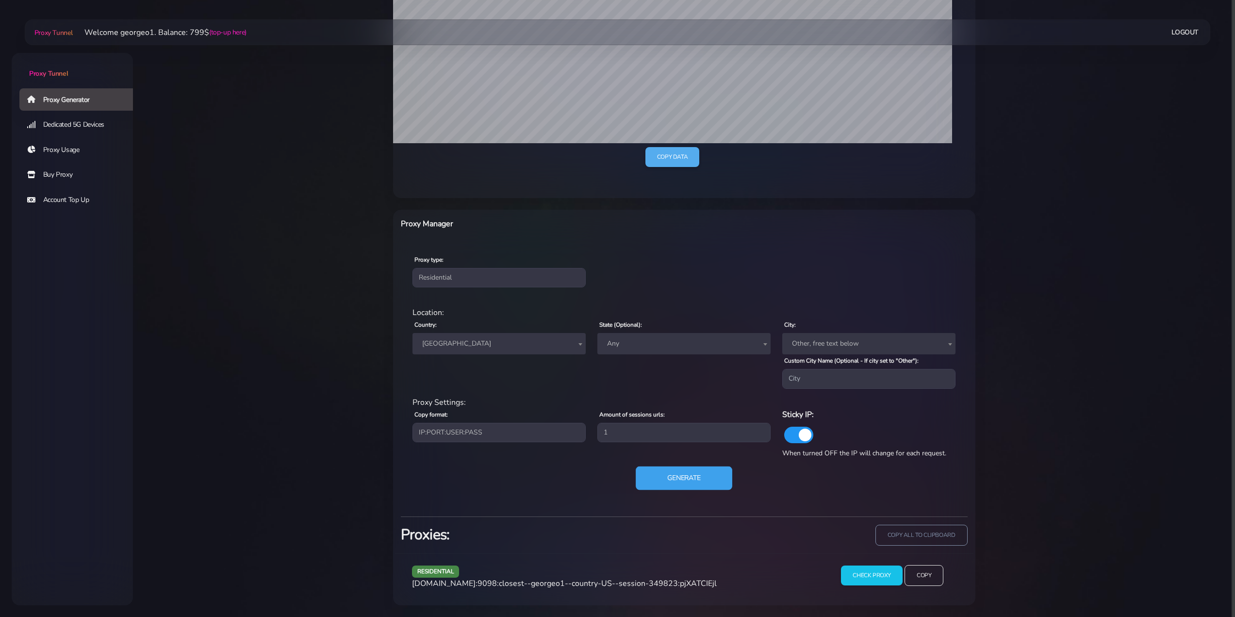
click at [670, 479] on button "Generate" at bounding box center [684, 478] width 97 height 24
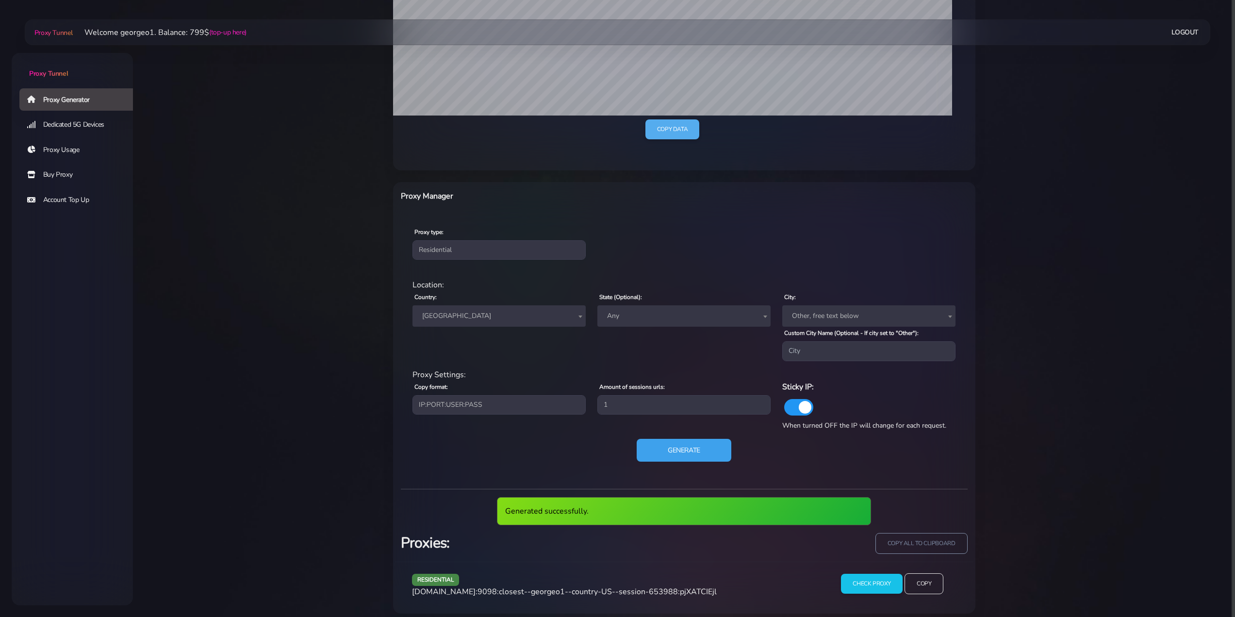
scroll to position [278, 0]
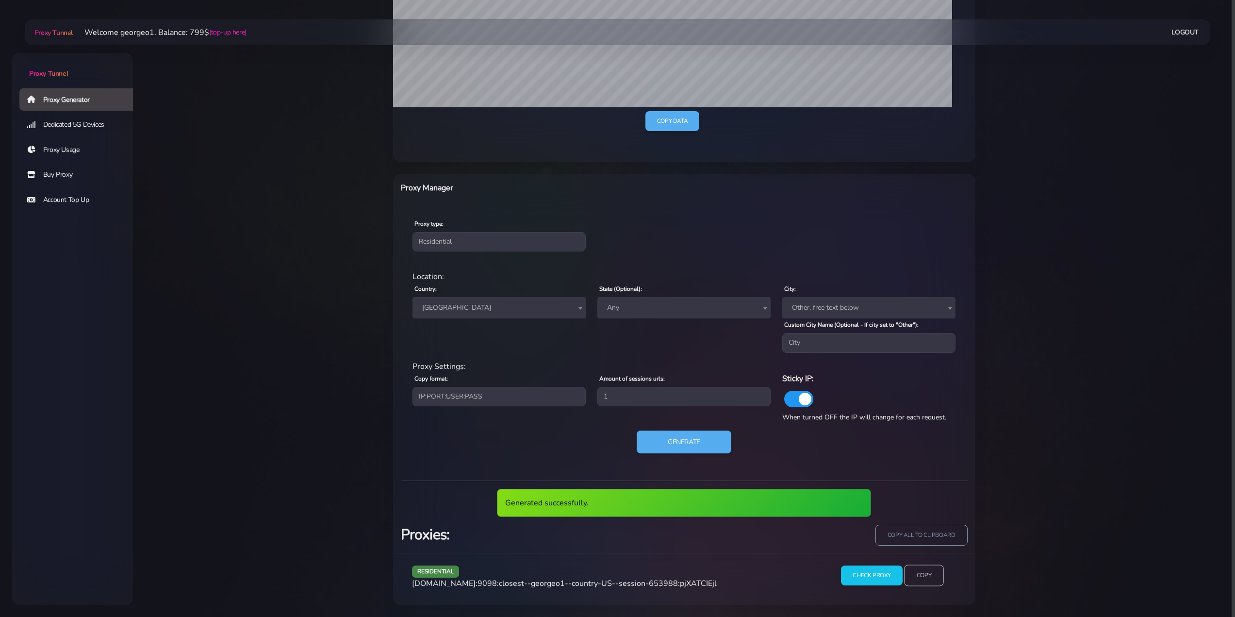
click at [927, 580] on input "Copy" at bounding box center [924, 575] width 40 height 21
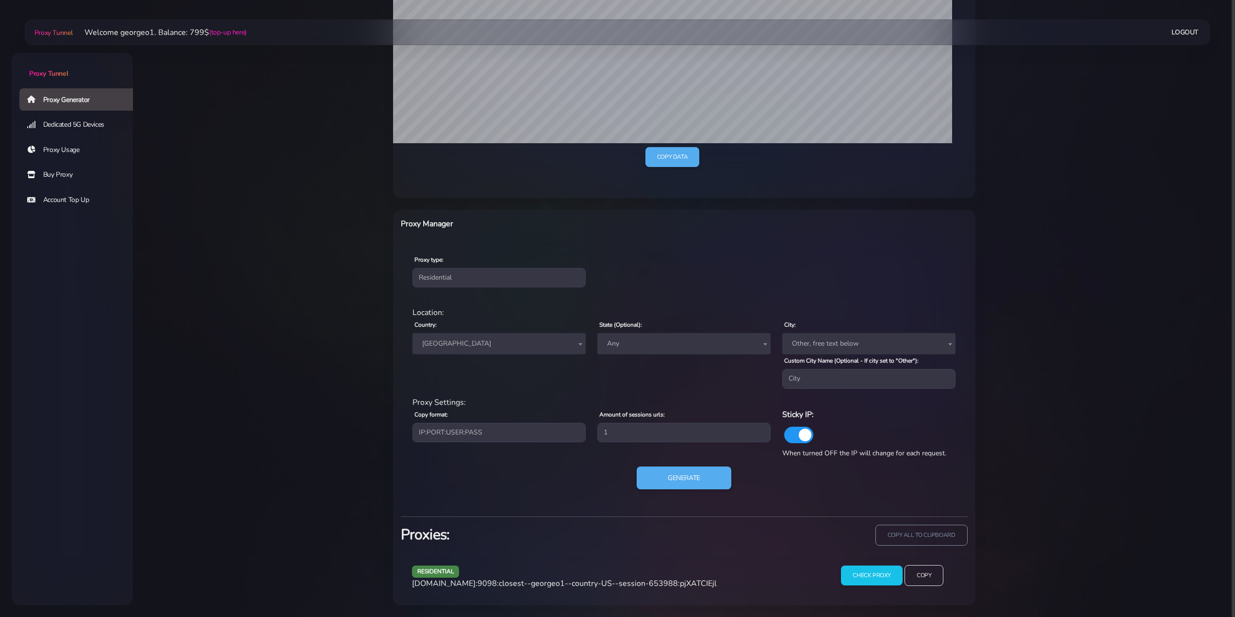
scroll to position [242, 0]
click at [702, 476] on button "Generate" at bounding box center [684, 478] width 97 height 24
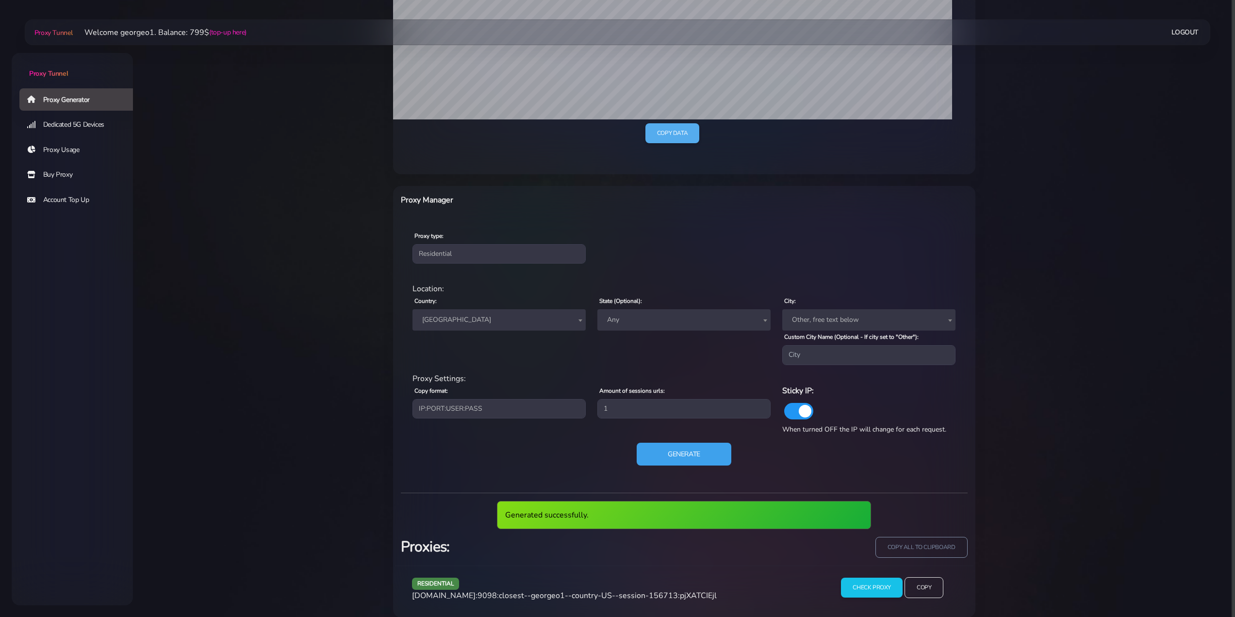
scroll to position [278, 0]
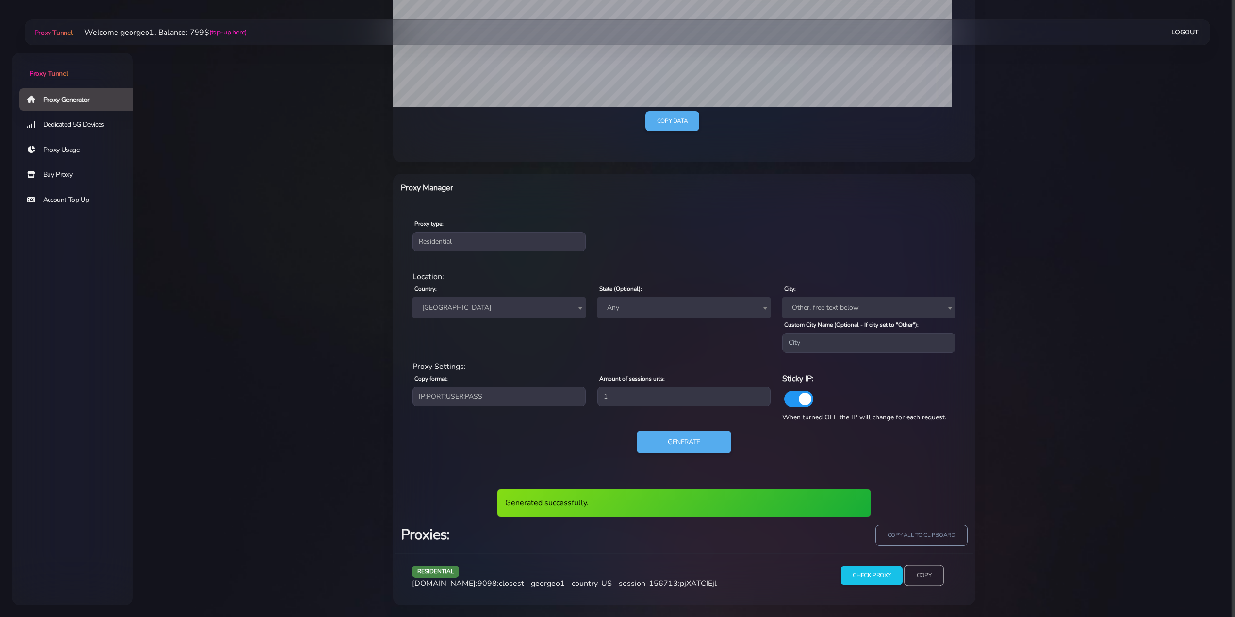
click at [929, 579] on input "Copy" at bounding box center [924, 575] width 40 height 21
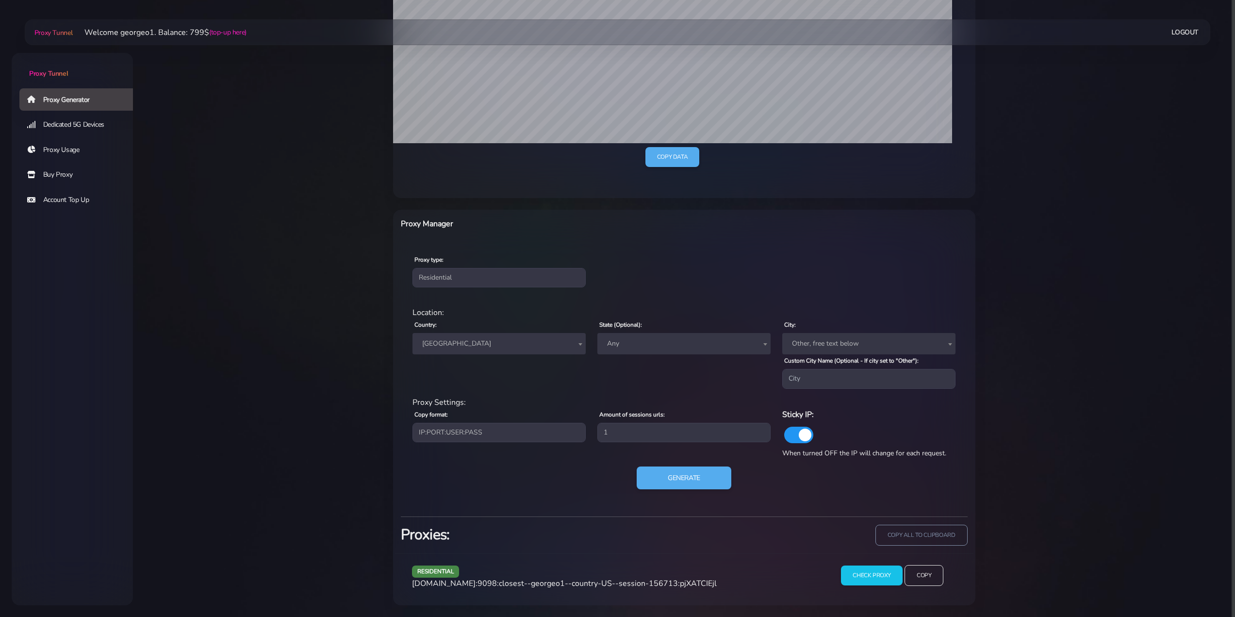
scroll to position [242, 0]
click at [685, 482] on button "Generate" at bounding box center [684, 478] width 97 height 24
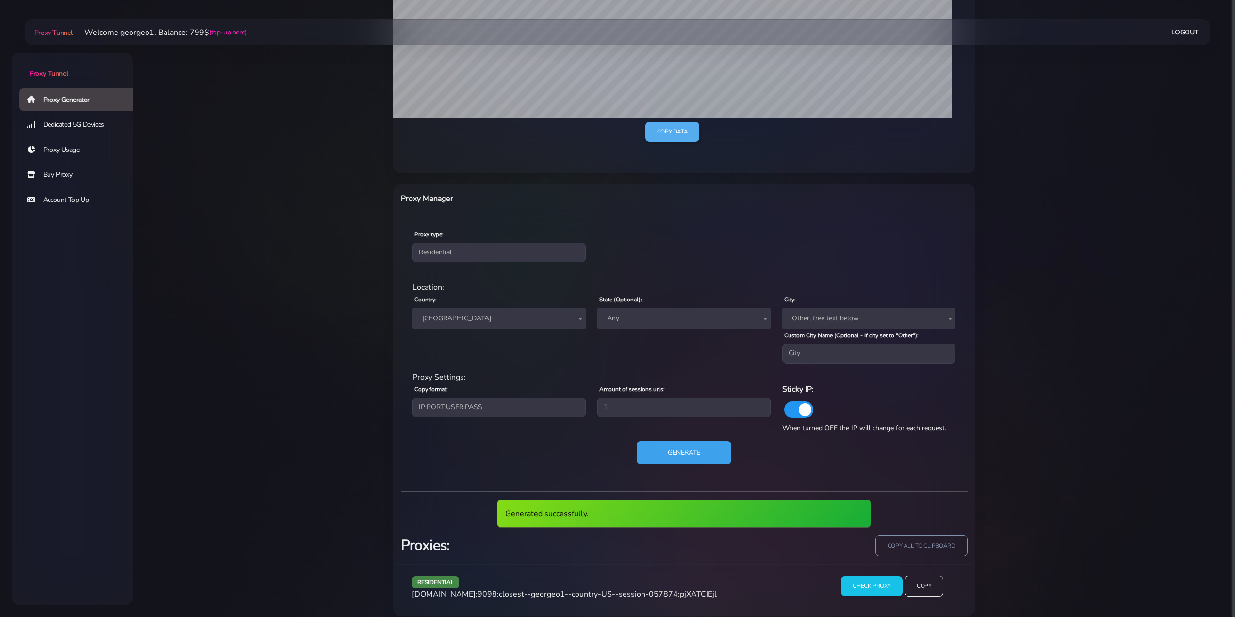
scroll to position [278, 0]
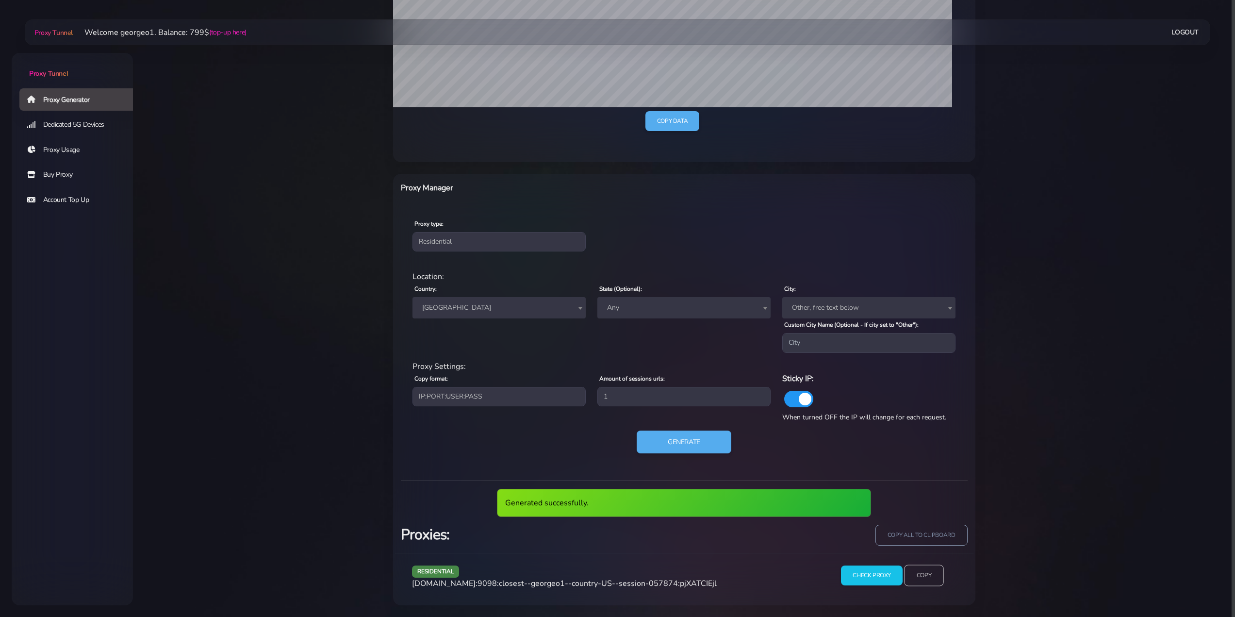
click at [920, 573] on input "Copy" at bounding box center [924, 575] width 40 height 21
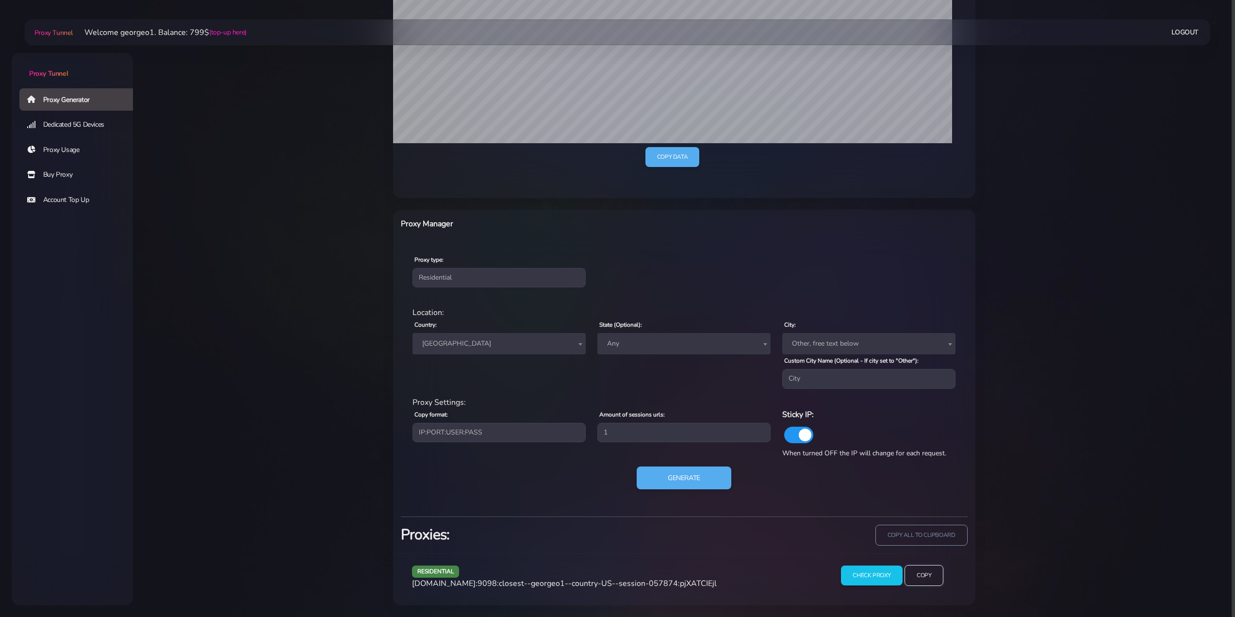
scroll to position [242, 0]
click at [685, 482] on button "Generate" at bounding box center [684, 478] width 97 height 24
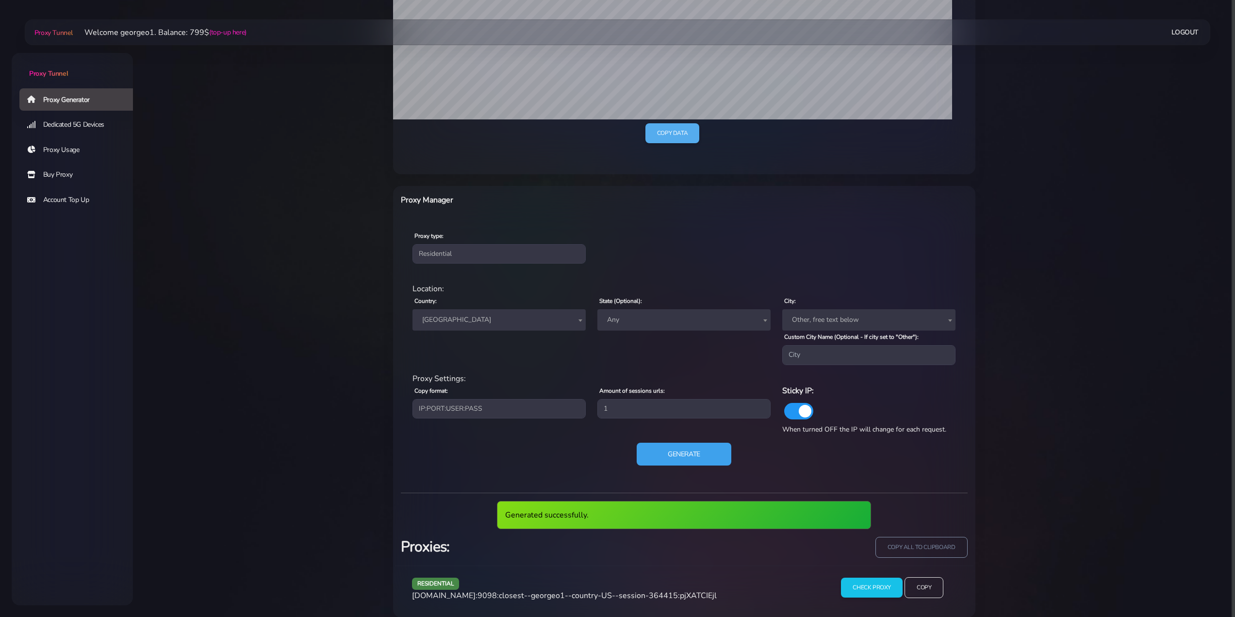
scroll to position [278, 0]
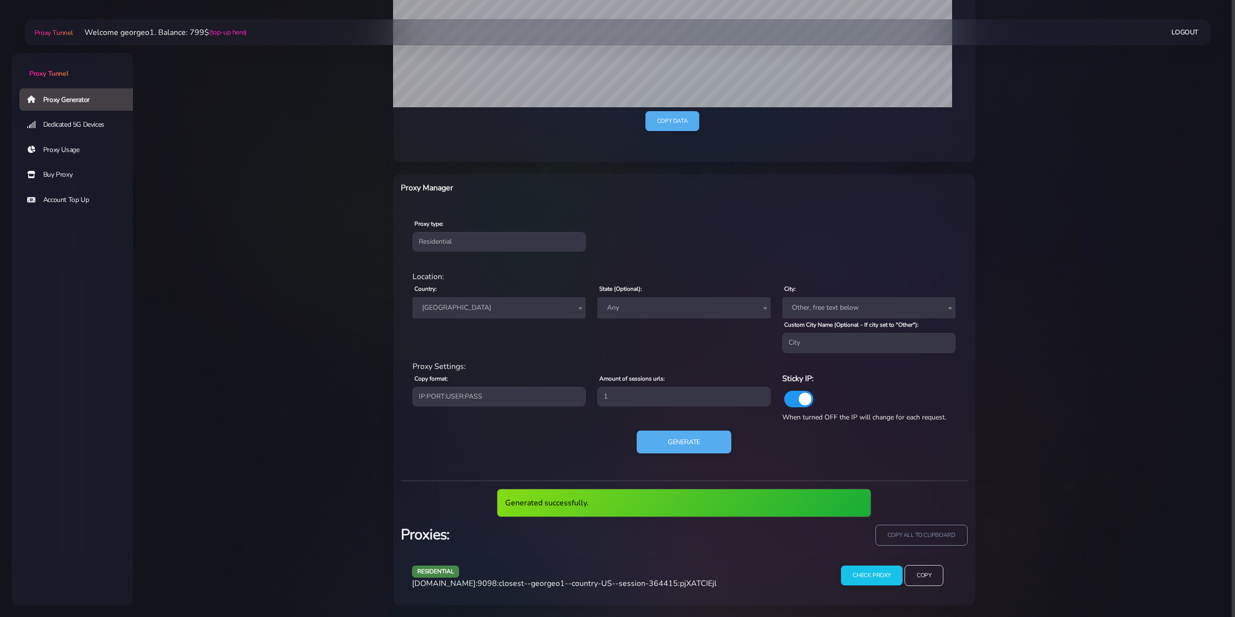
click at [944, 574] on div "Check Proxy Copy" at bounding box center [892, 579] width 139 height 29
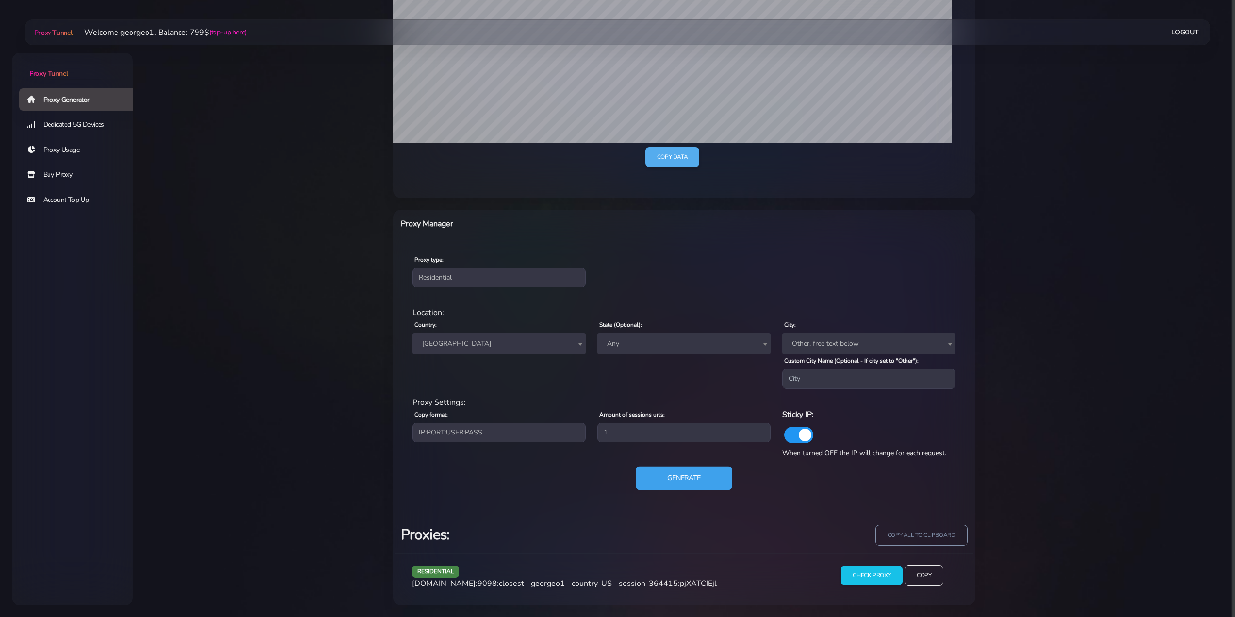
click at [699, 475] on button "Generate" at bounding box center [684, 478] width 97 height 24
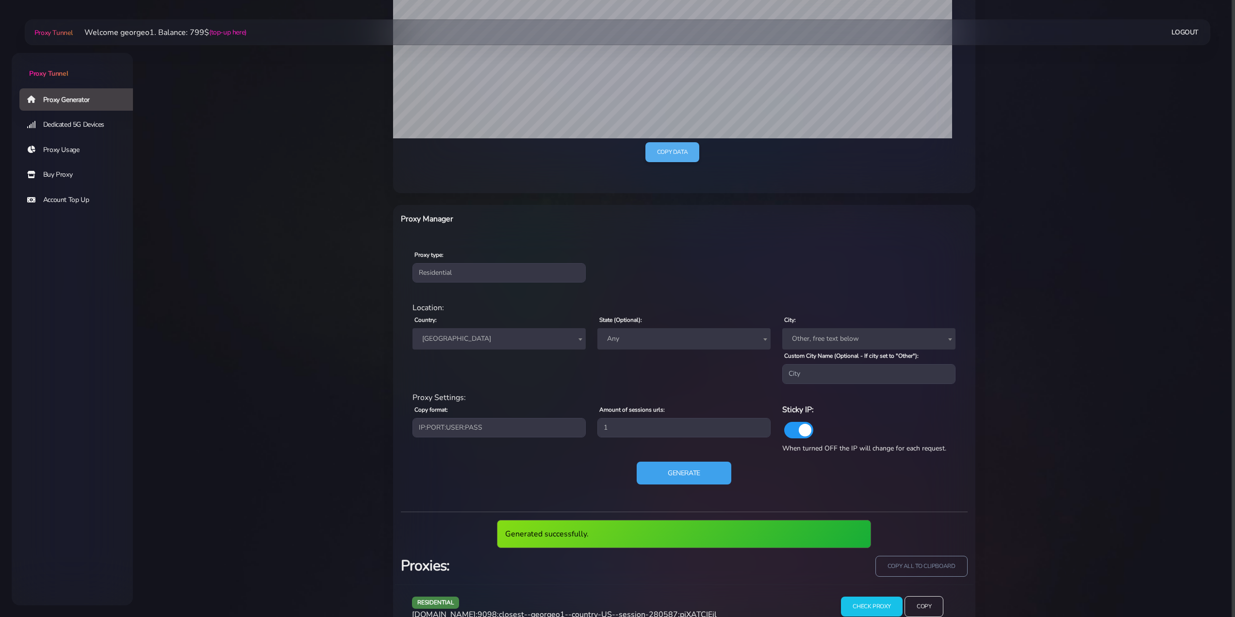
scroll to position [278, 0]
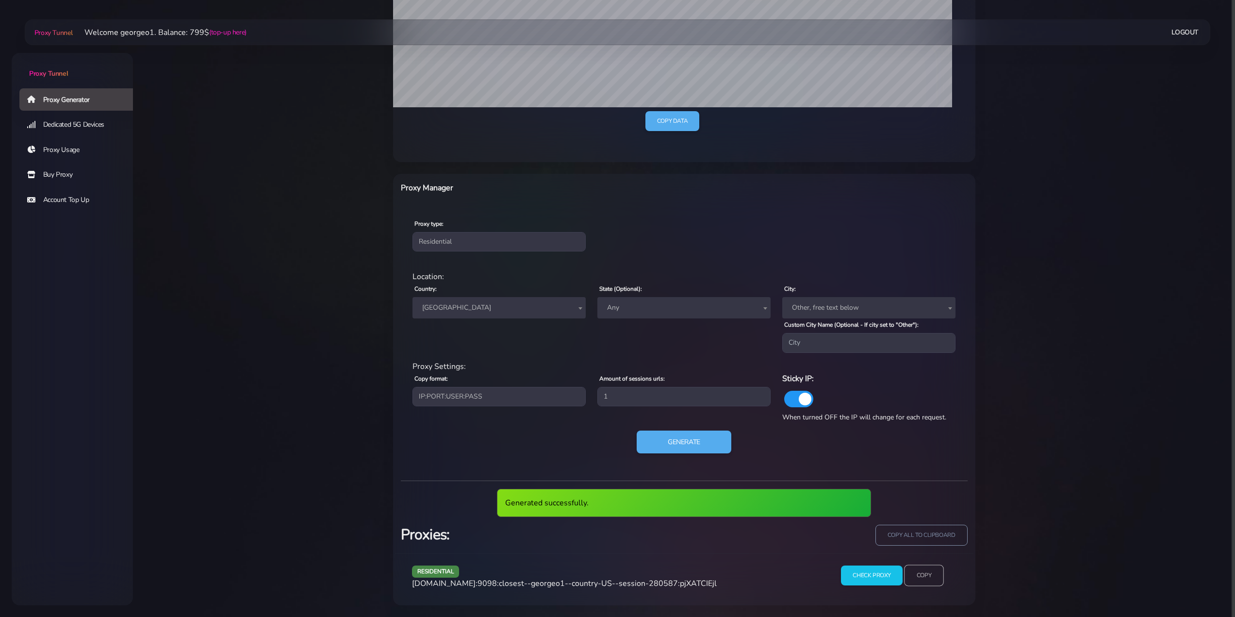
click at [932, 578] on input "Copy" at bounding box center [924, 575] width 40 height 21
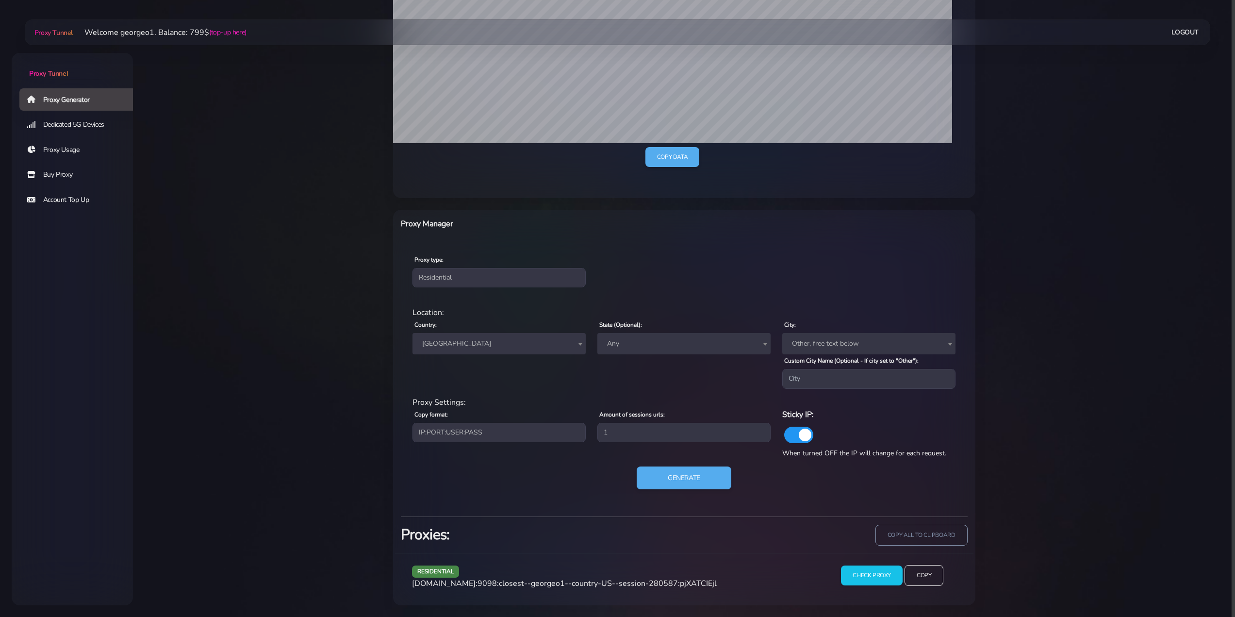
scroll to position [242, 0]
click at [688, 483] on button "Generate" at bounding box center [684, 478] width 97 height 24
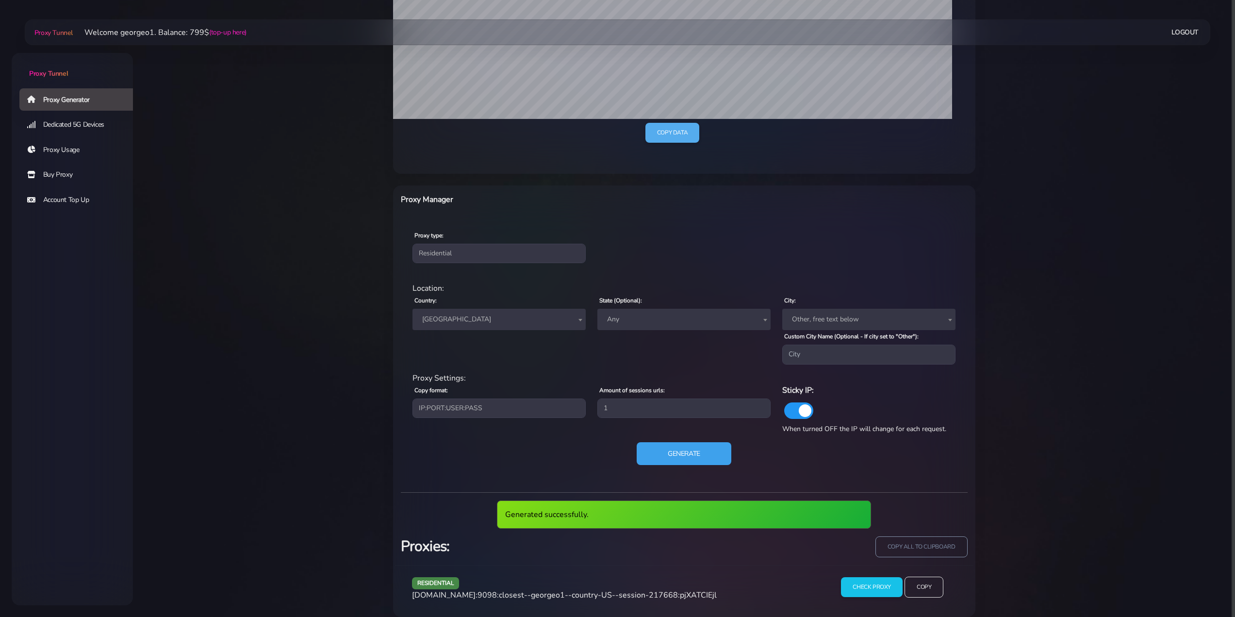
scroll to position [278, 0]
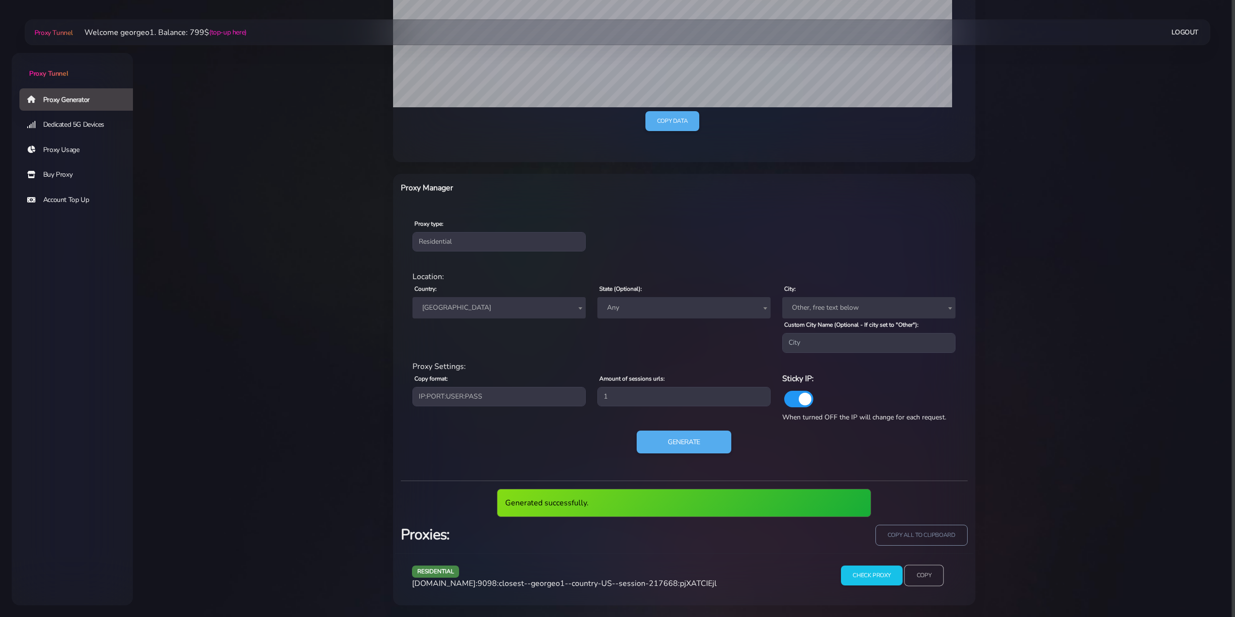
click at [930, 573] on input "Copy" at bounding box center [924, 575] width 40 height 21
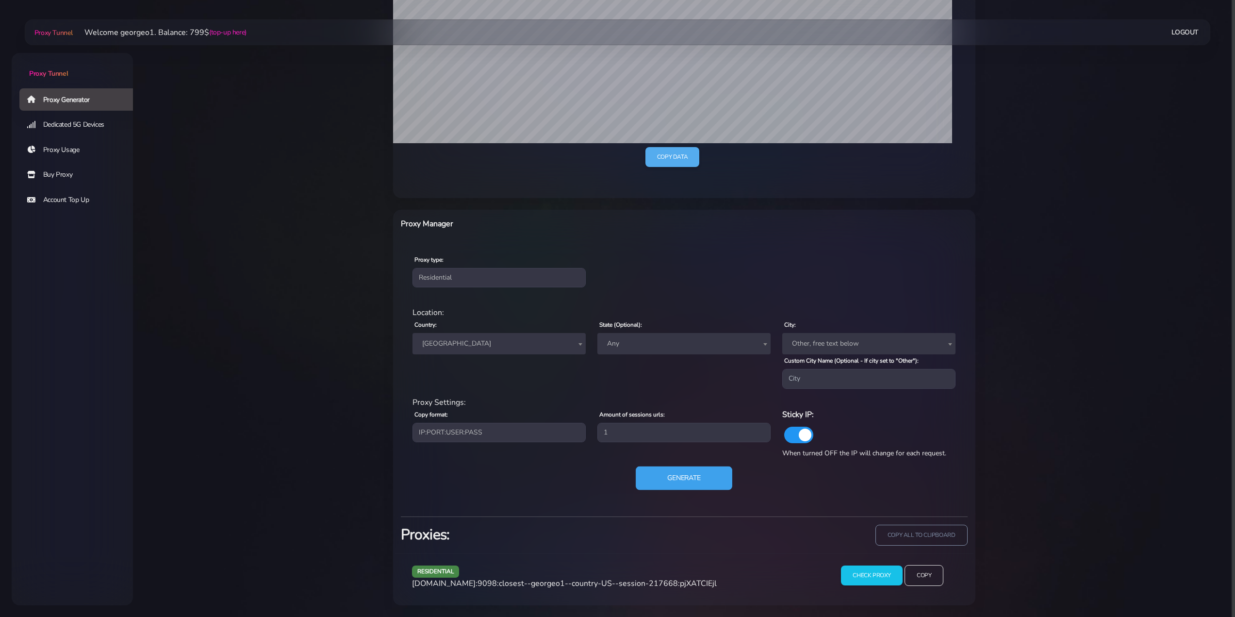
click at [691, 477] on button "Generate" at bounding box center [684, 478] width 97 height 24
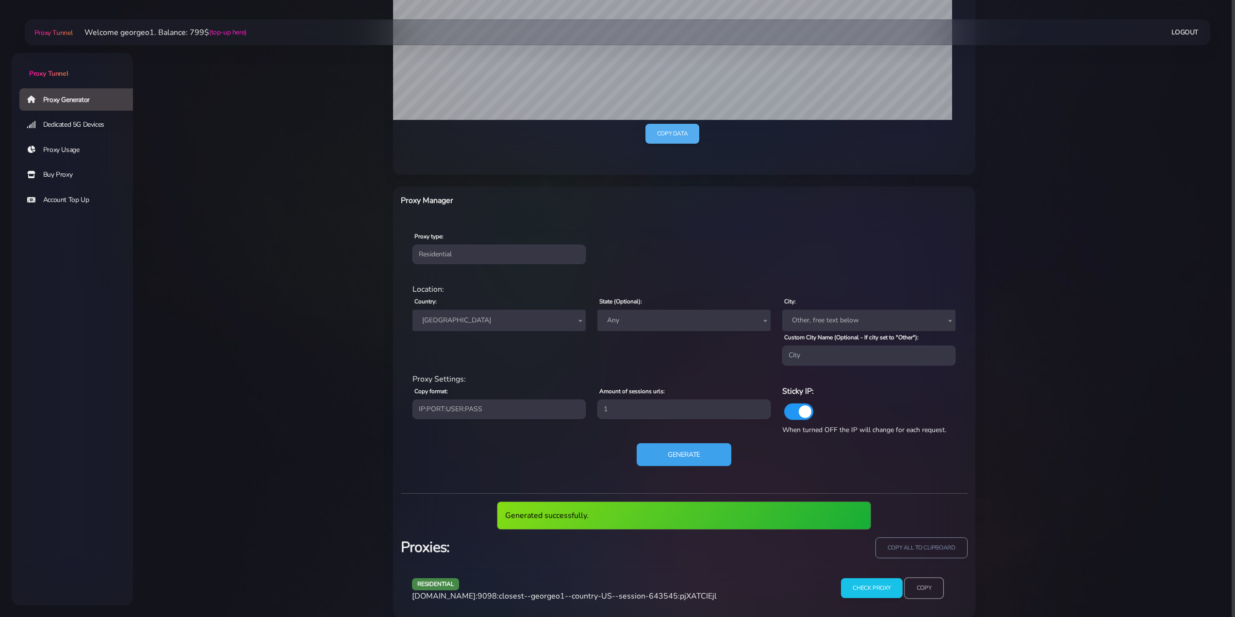
scroll to position [278, 0]
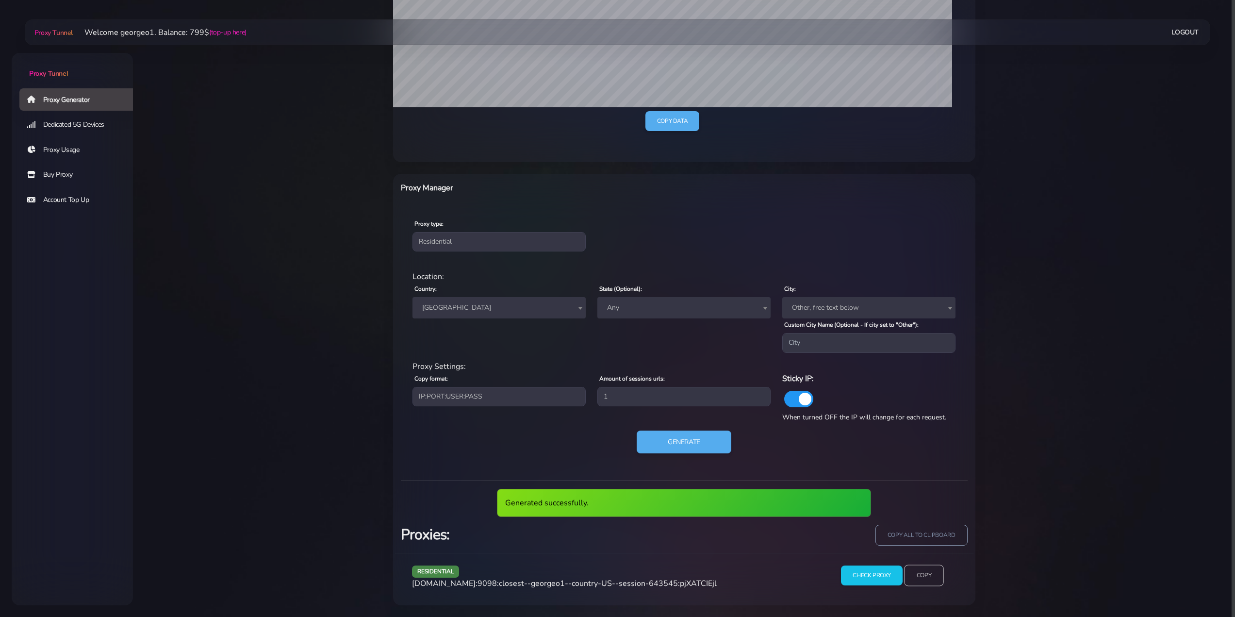
click at [928, 580] on input "Copy" at bounding box center [924, 575] width 40 height 21
